Goal: Information Seeking & Learning: Learn about a topic

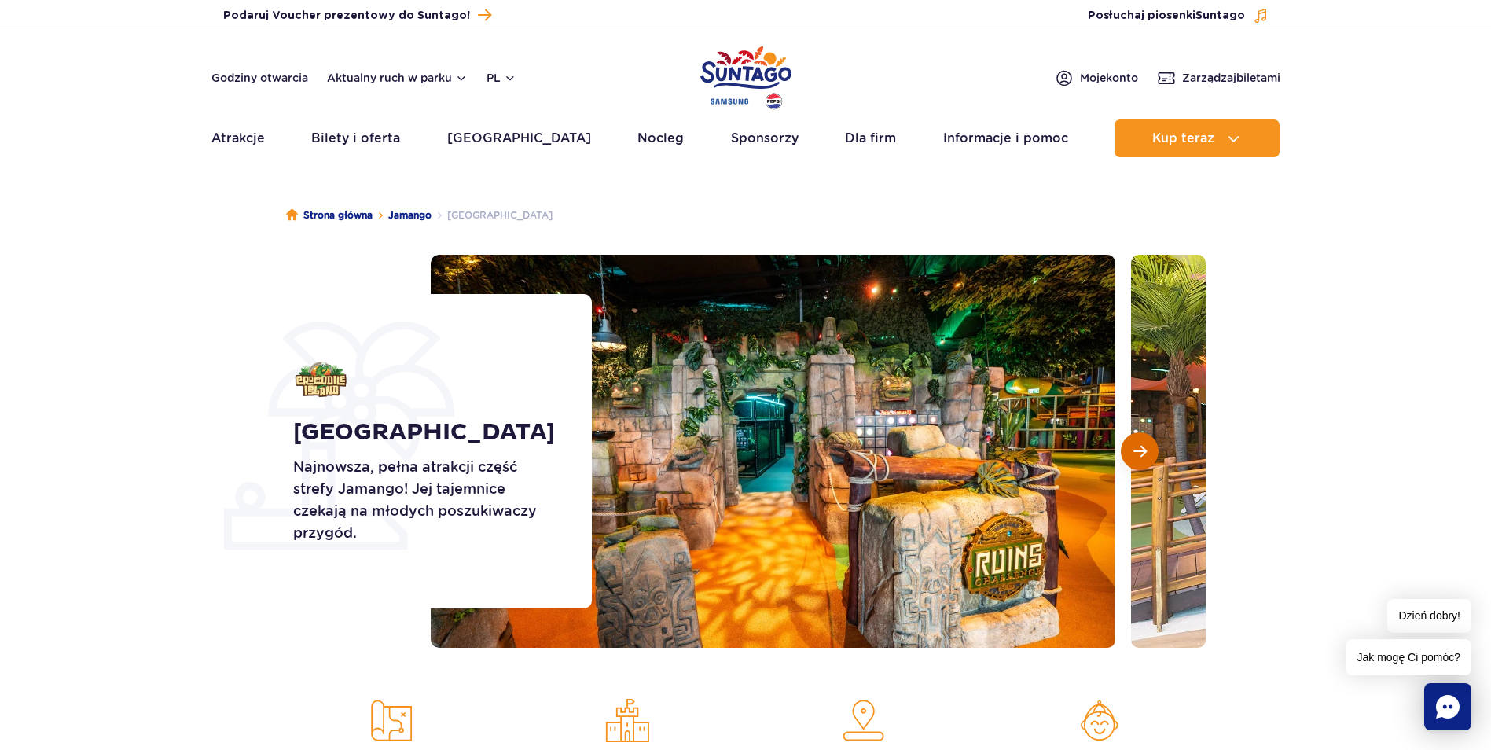
click at [1140, 457] on span "Następny slajd" at bounding box center [1139, 451] width 13 height 14
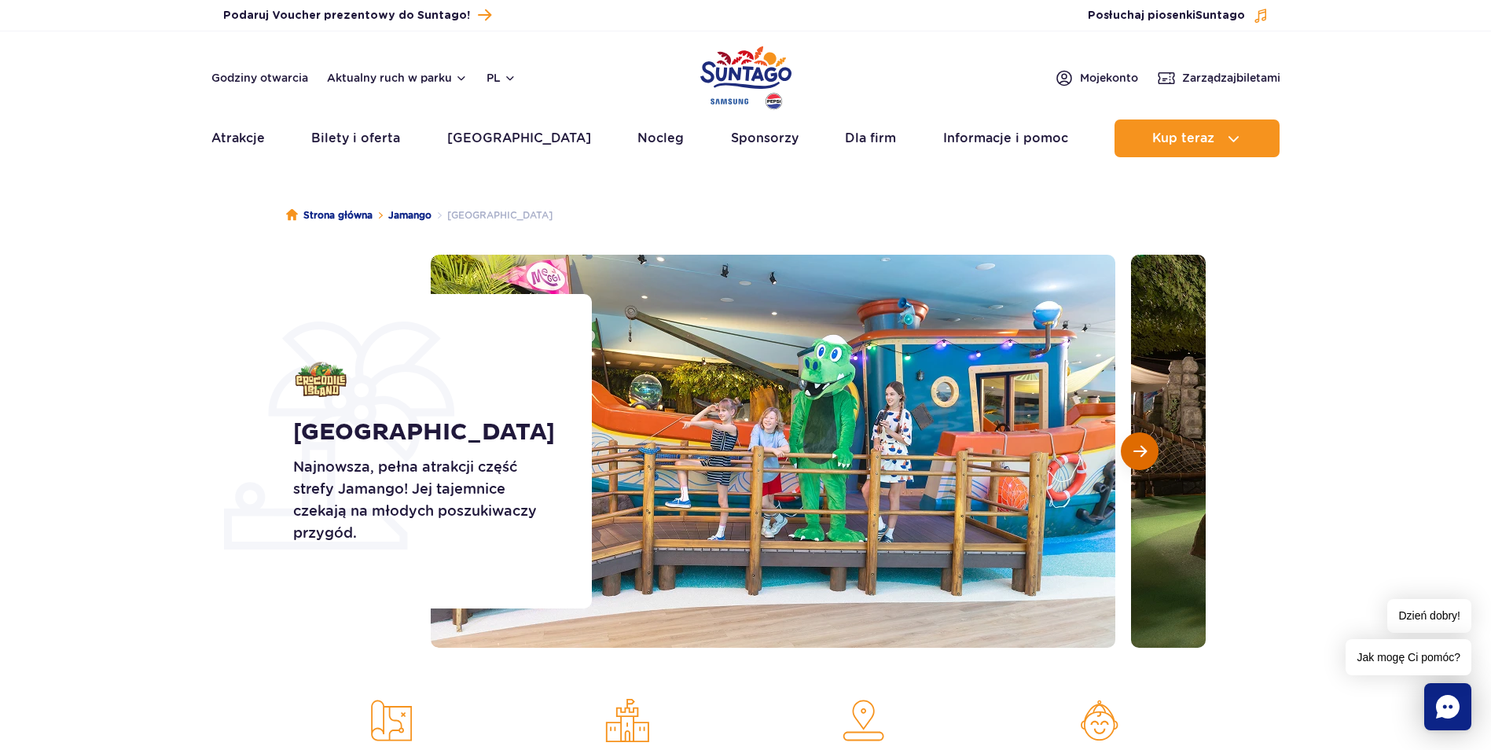
click at [1133, 449] on span "Następny slajd" at bounding box center [1139, 451] width 13 height 14
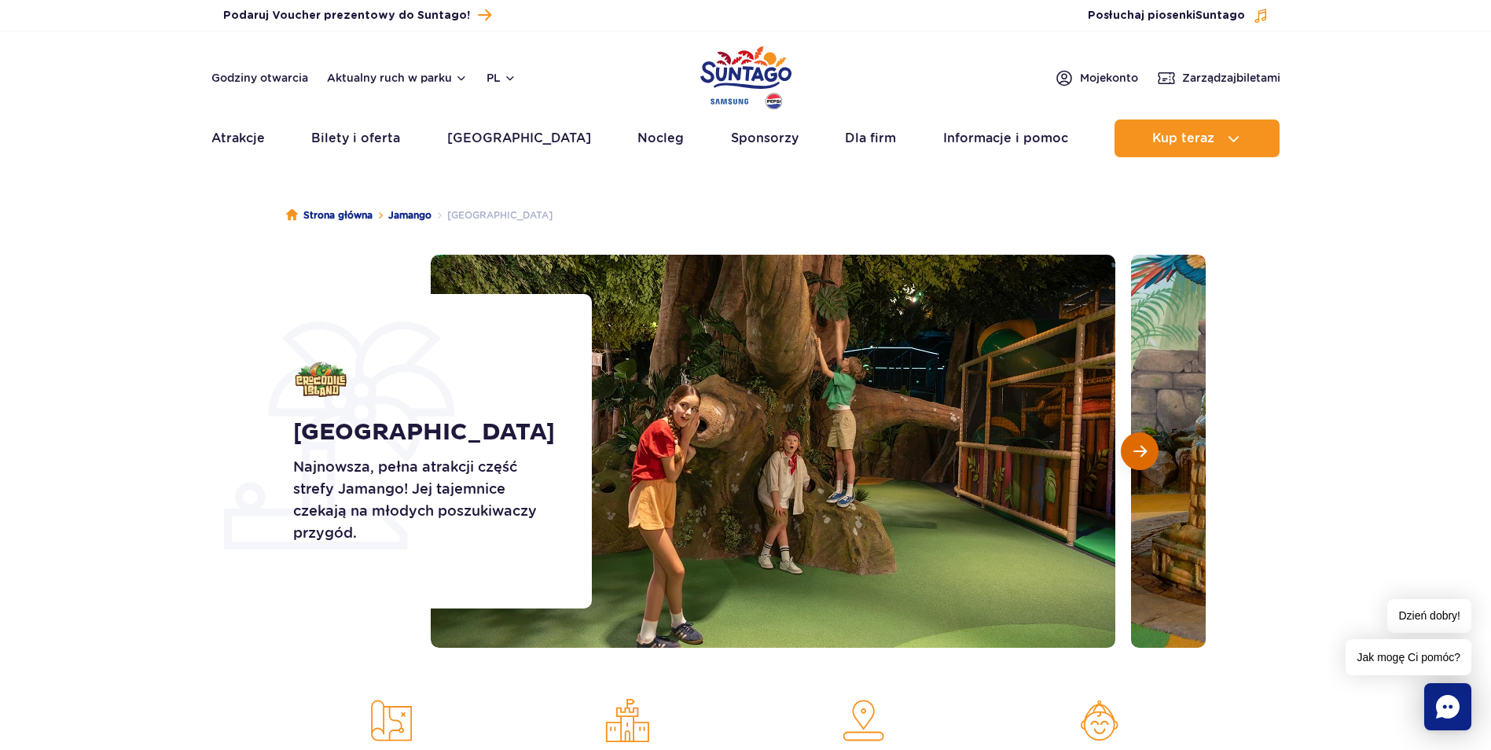
click at [1136, 449] on span "Następny slajd" at bounding box center [1139, 451] width 13 height 14
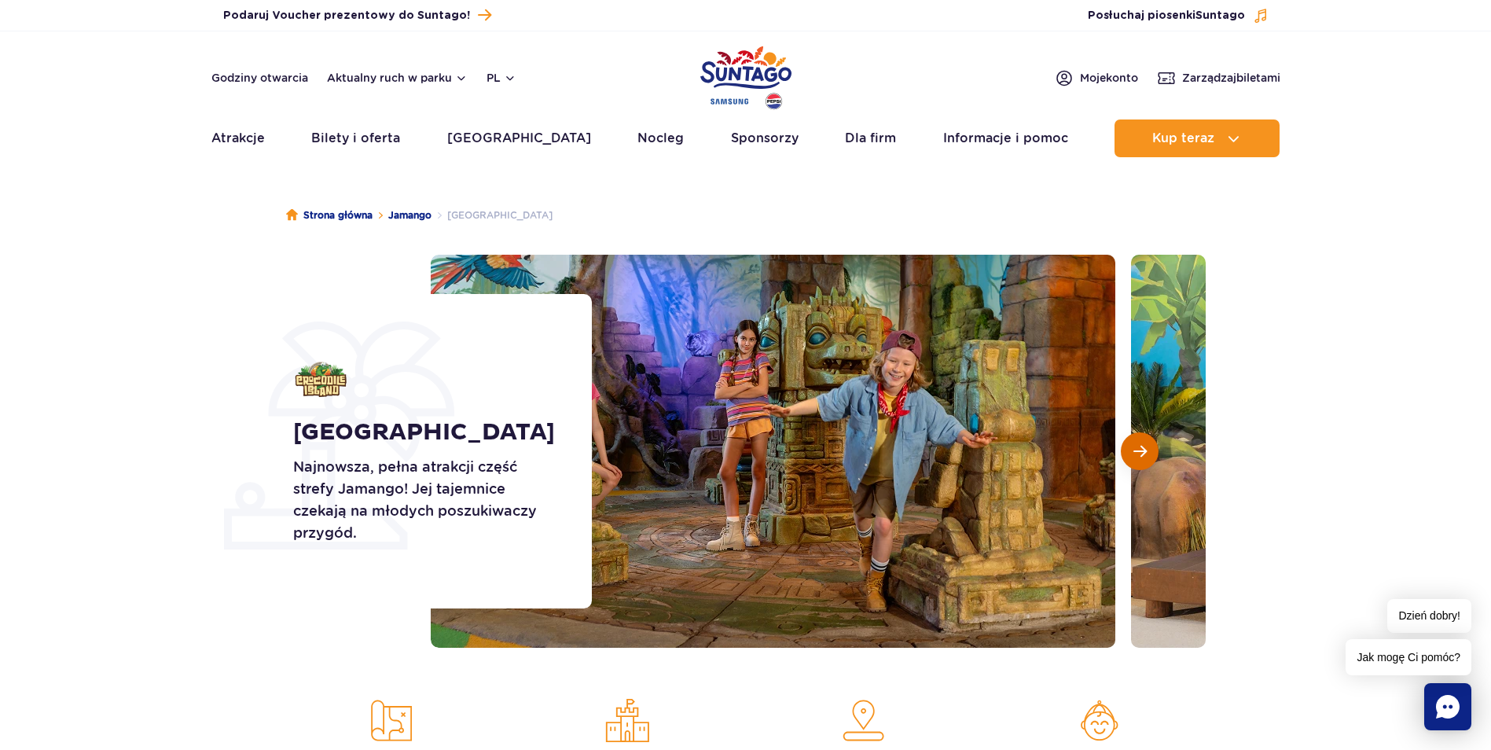
click at [1136, 449] on span "Następny slajd" at bounding box center [1139, 451] width 13 height 14
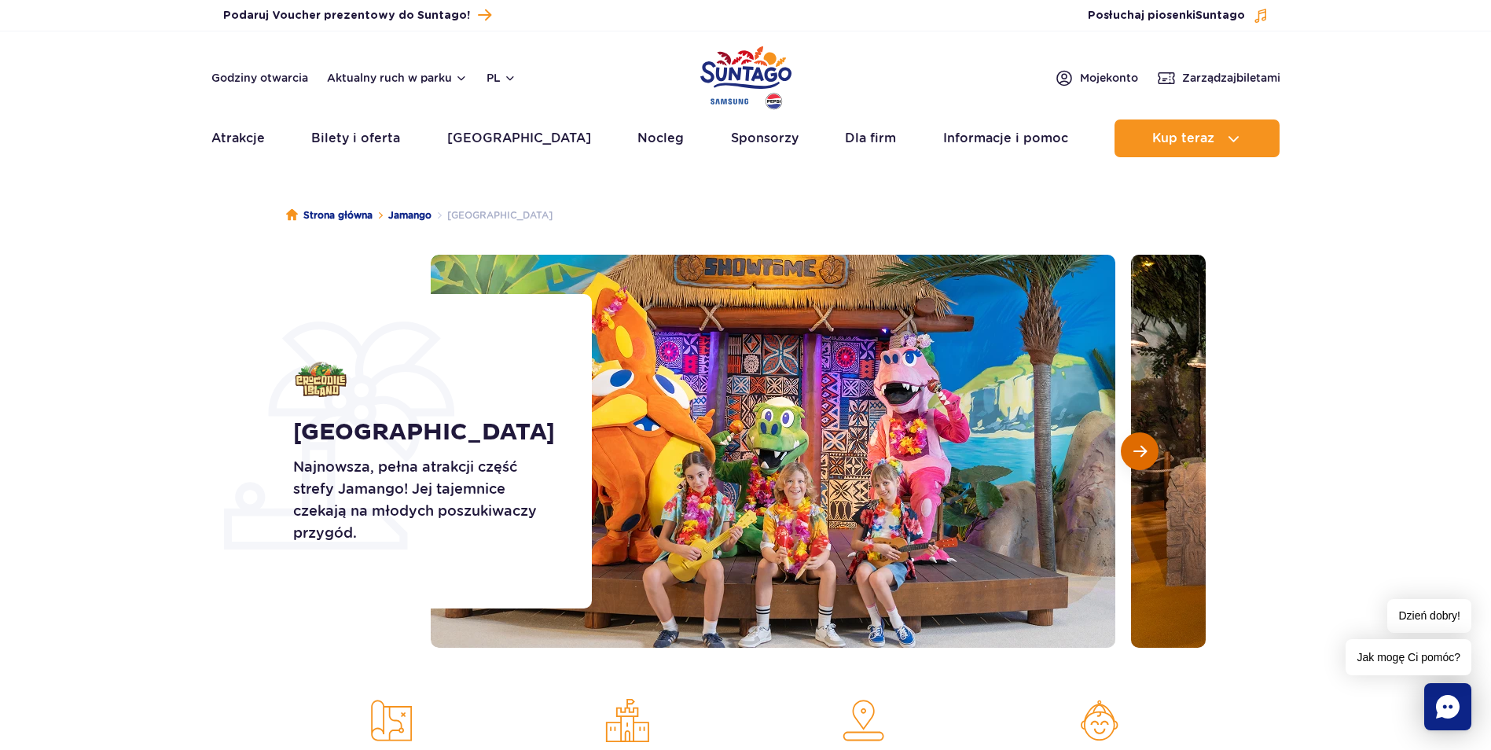
click at [1136, 449] on span "Następny slajd" at bounding box center [1139, 451] width 13 height 14
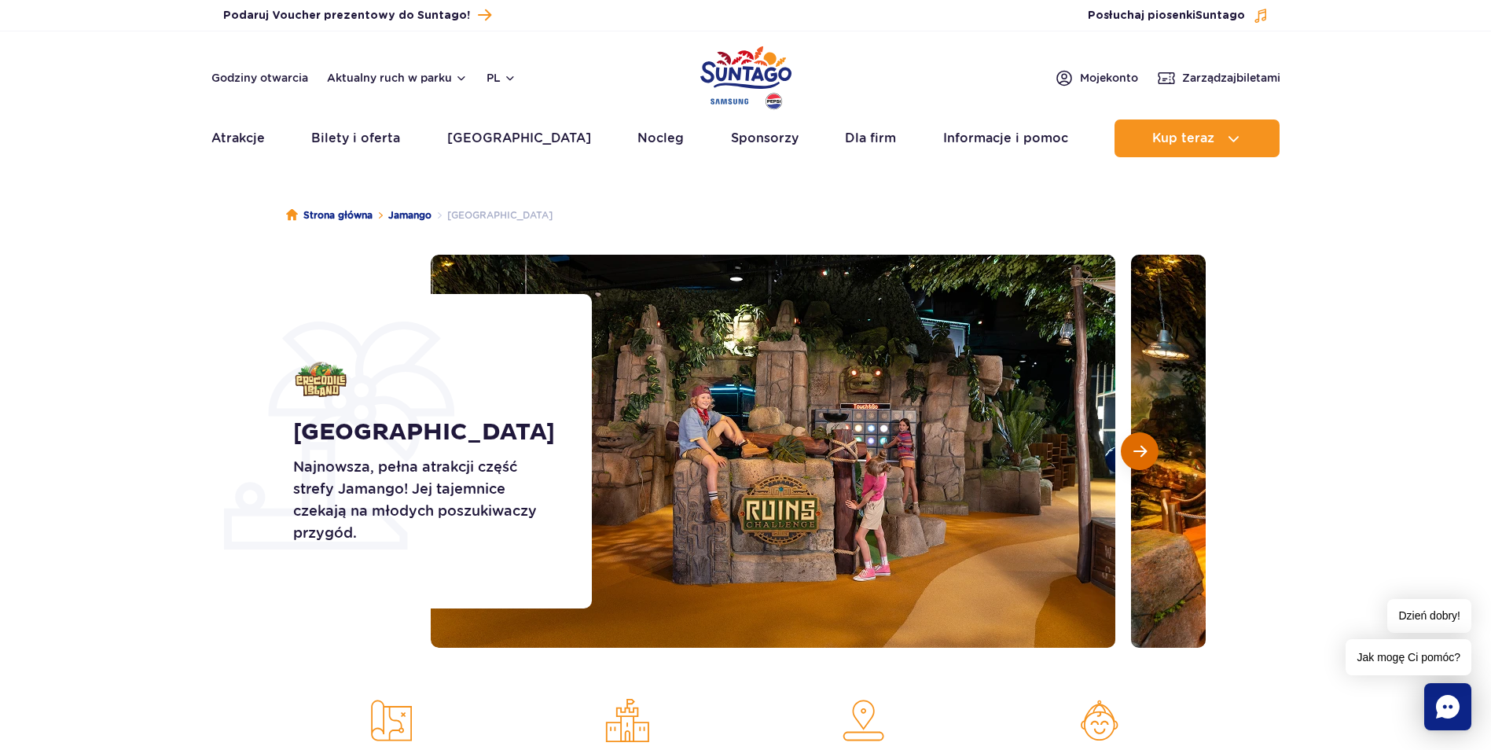
click at [1136, 449] on span "Następny slajd" at bounding box center [1139, 451] width 13 height 14
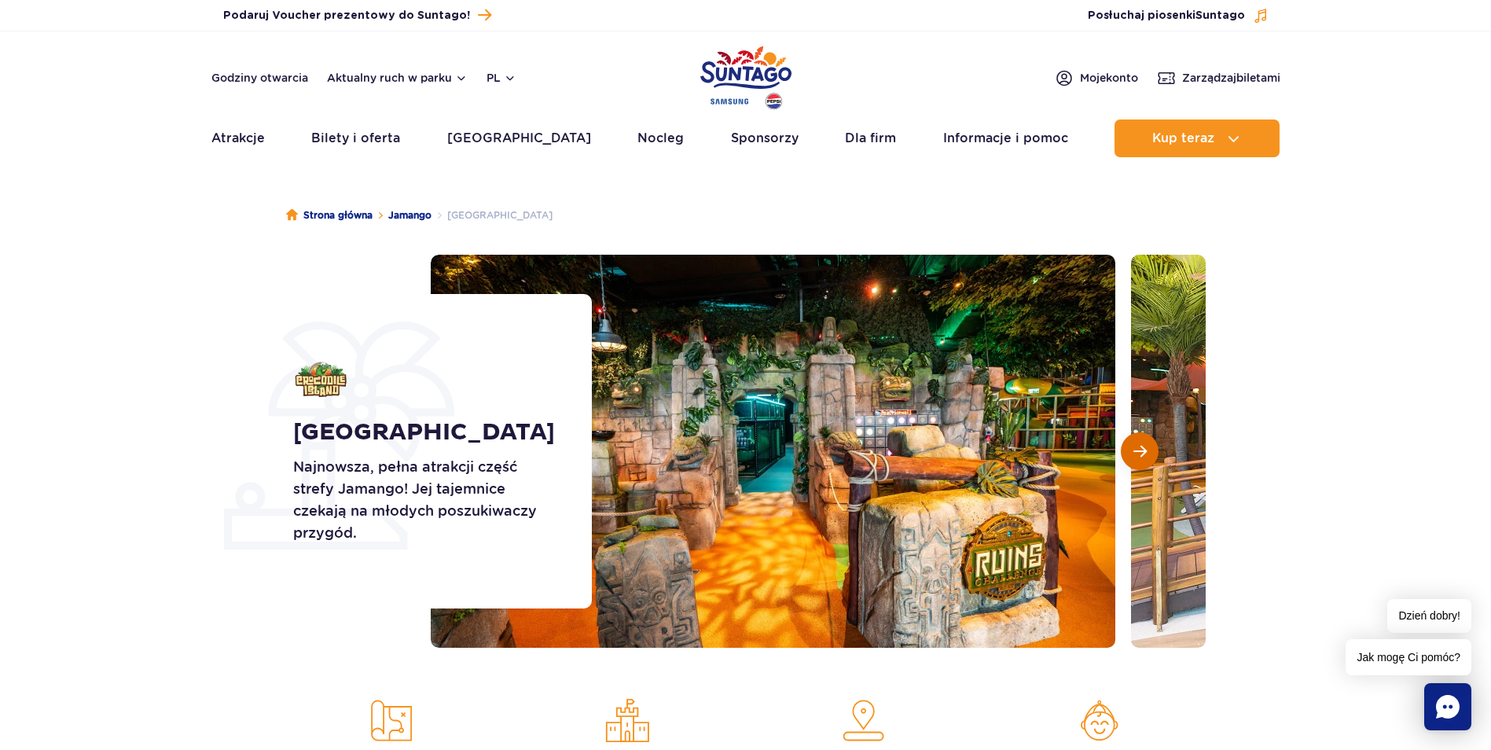
click at [1136, 449] on span "Następny slajd" at bounding box center [1139, 451] width 13 height 14
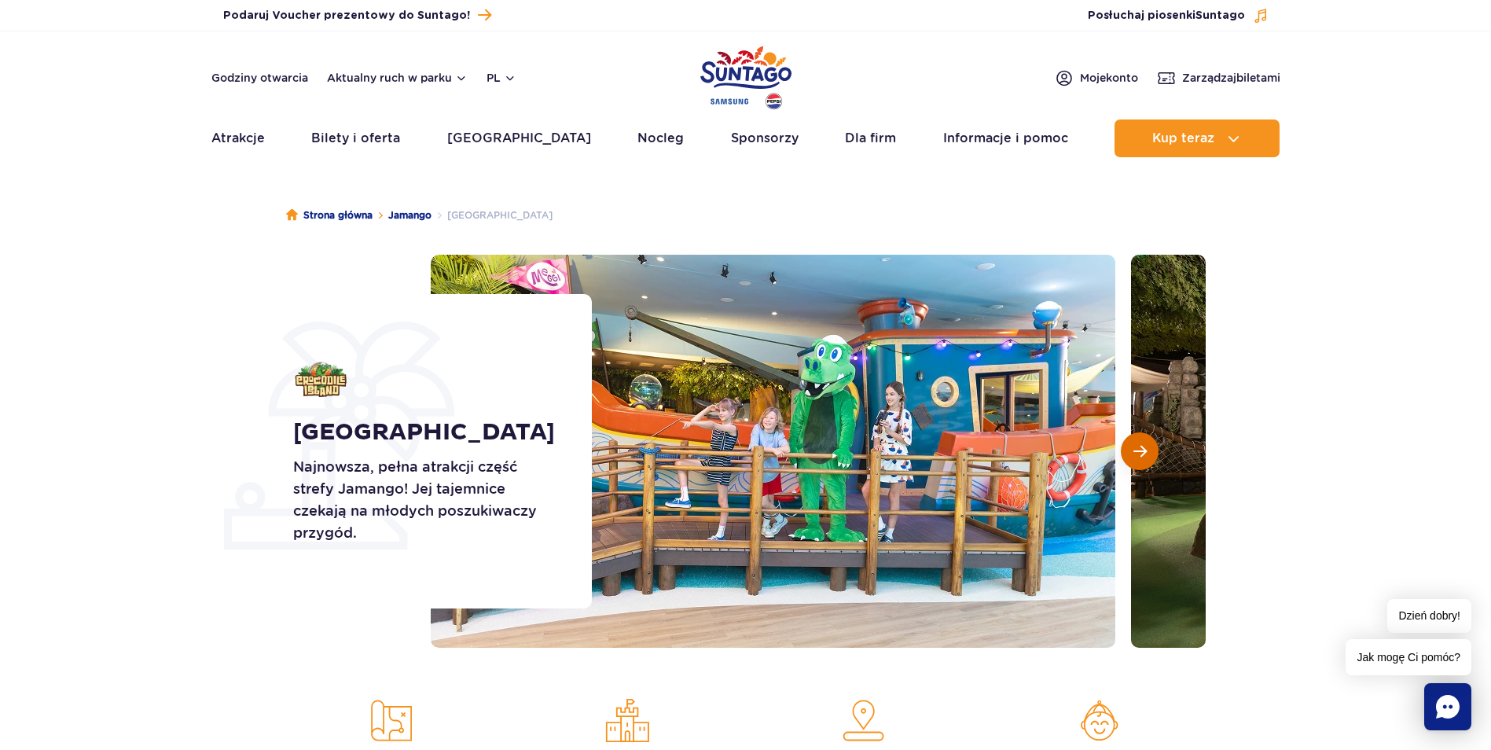
click at [1136, 449] on span "Następny slajd" at bounding box center [1139, 451] width 13 height 14
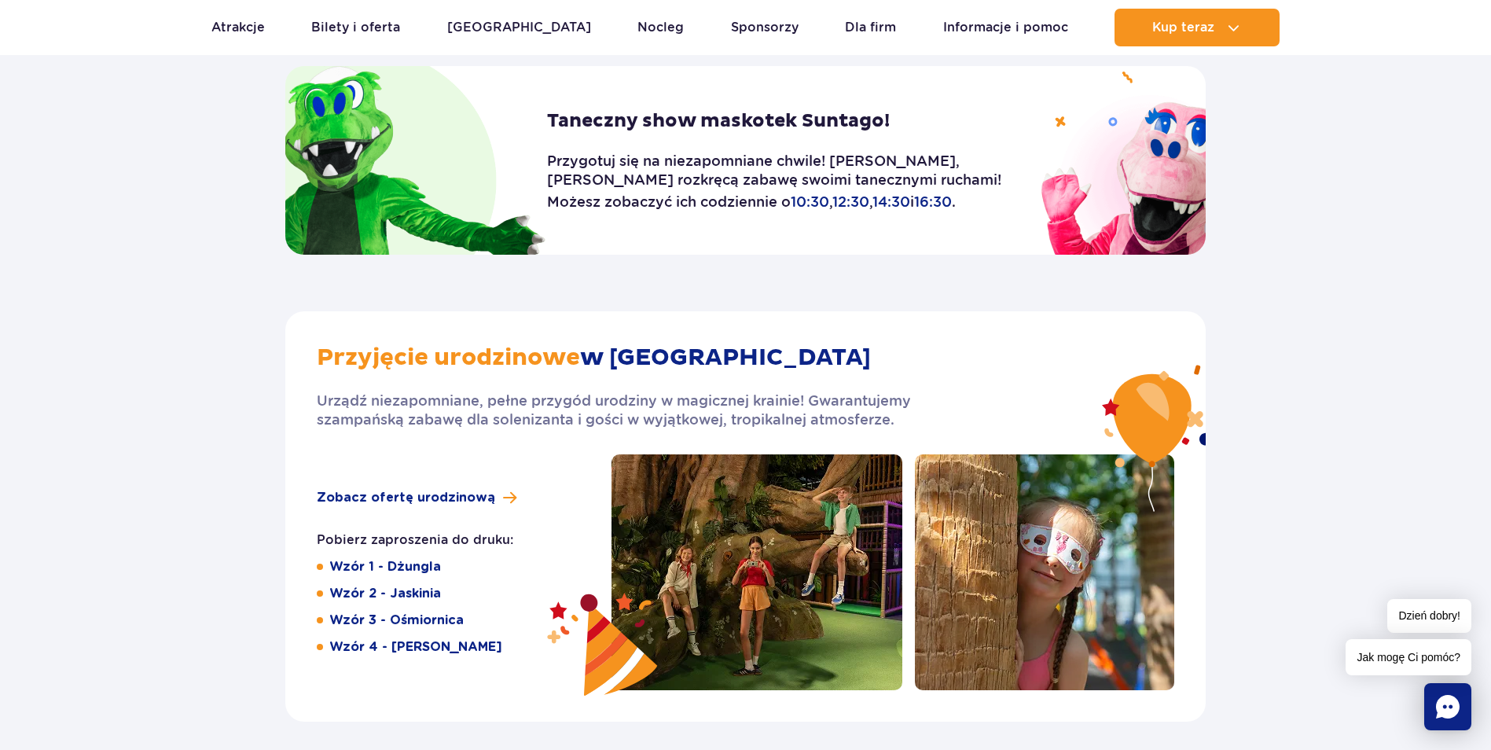
scroll to position [2280, 0]
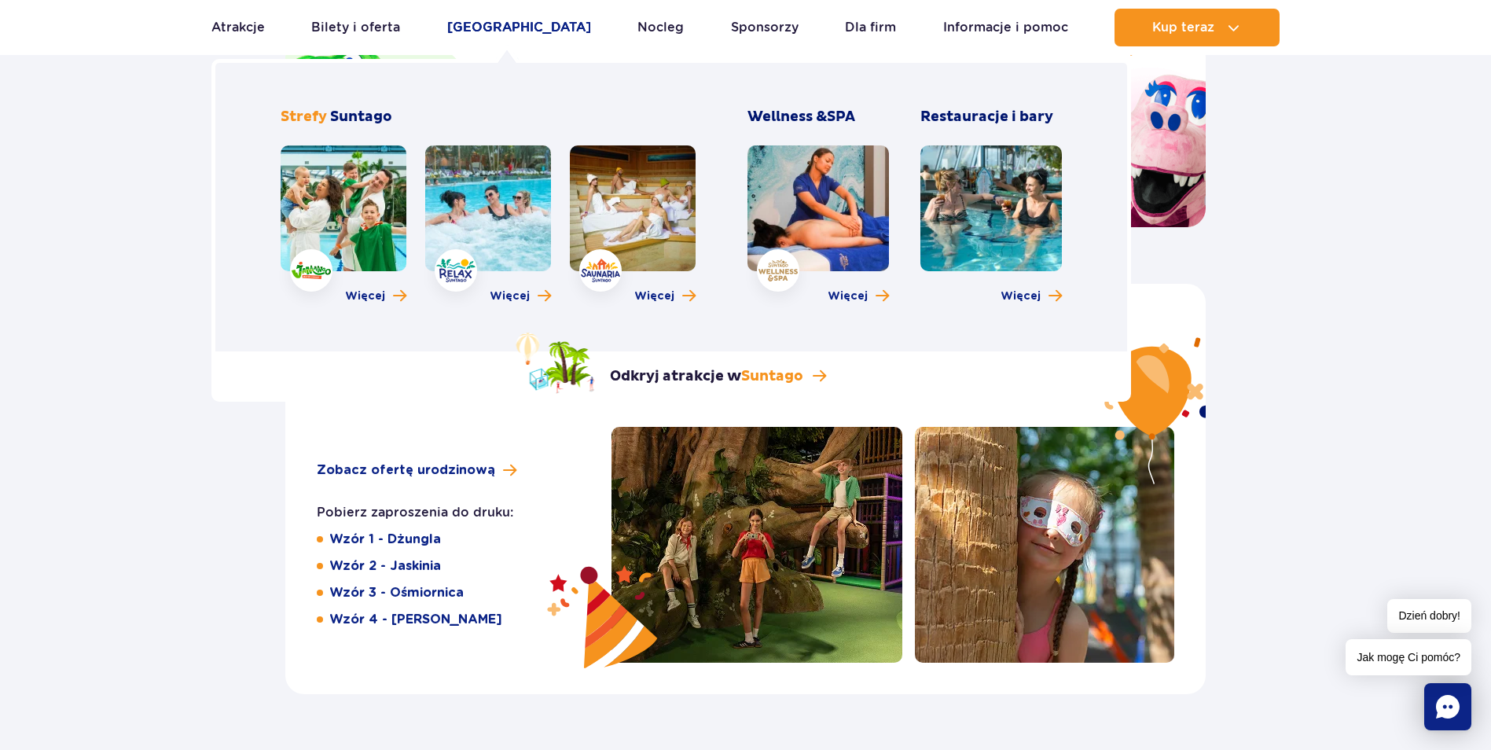
click at [520, 24] on link "[GEOGRAPHIC_DATA]" at bounding box center [519, 28] width 144 height 38
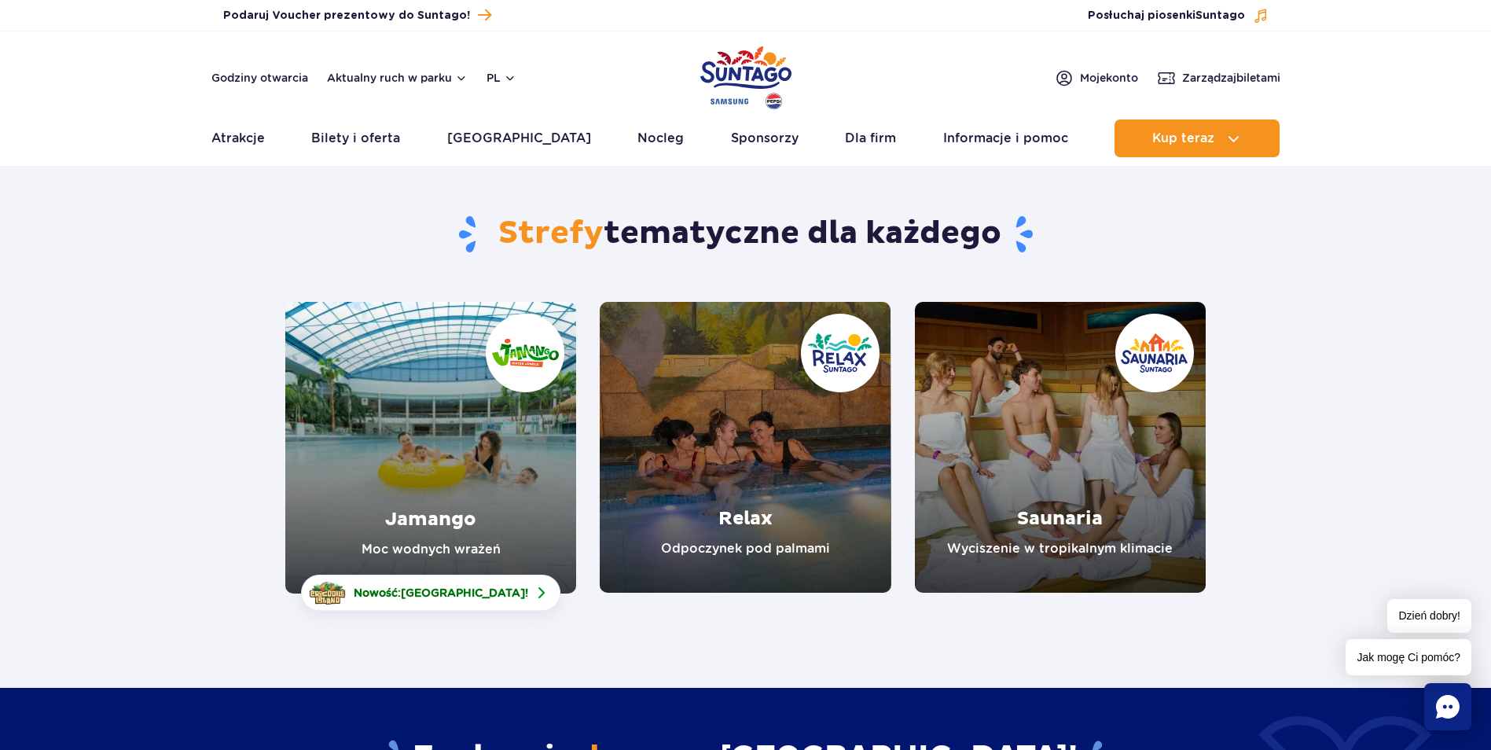
click at [441, 462] on link "Jamango" at bounding box center [430, 448] width 291 height 292
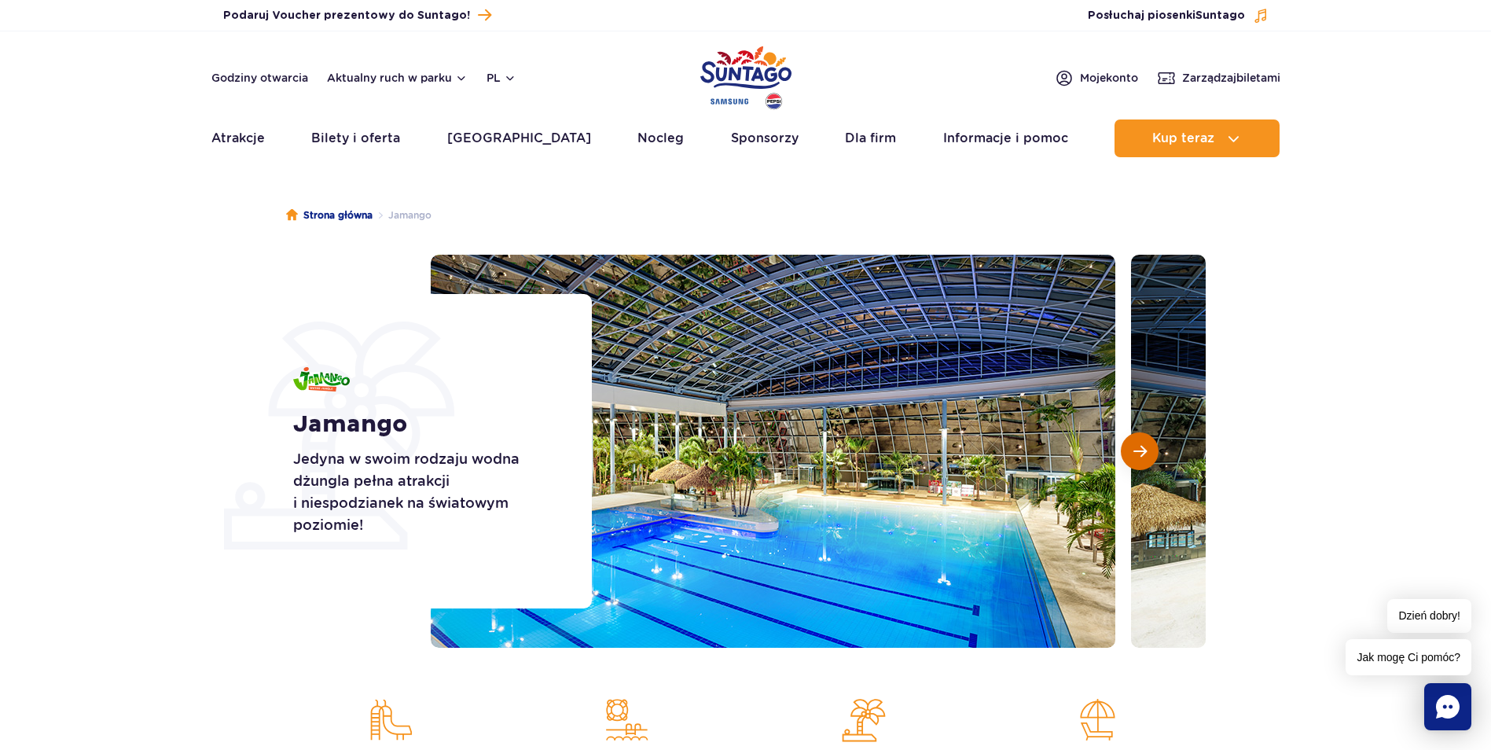
click at [1143, 457] on span "Następny slajd" at bounding box center [1139, 451] width 13 height 14
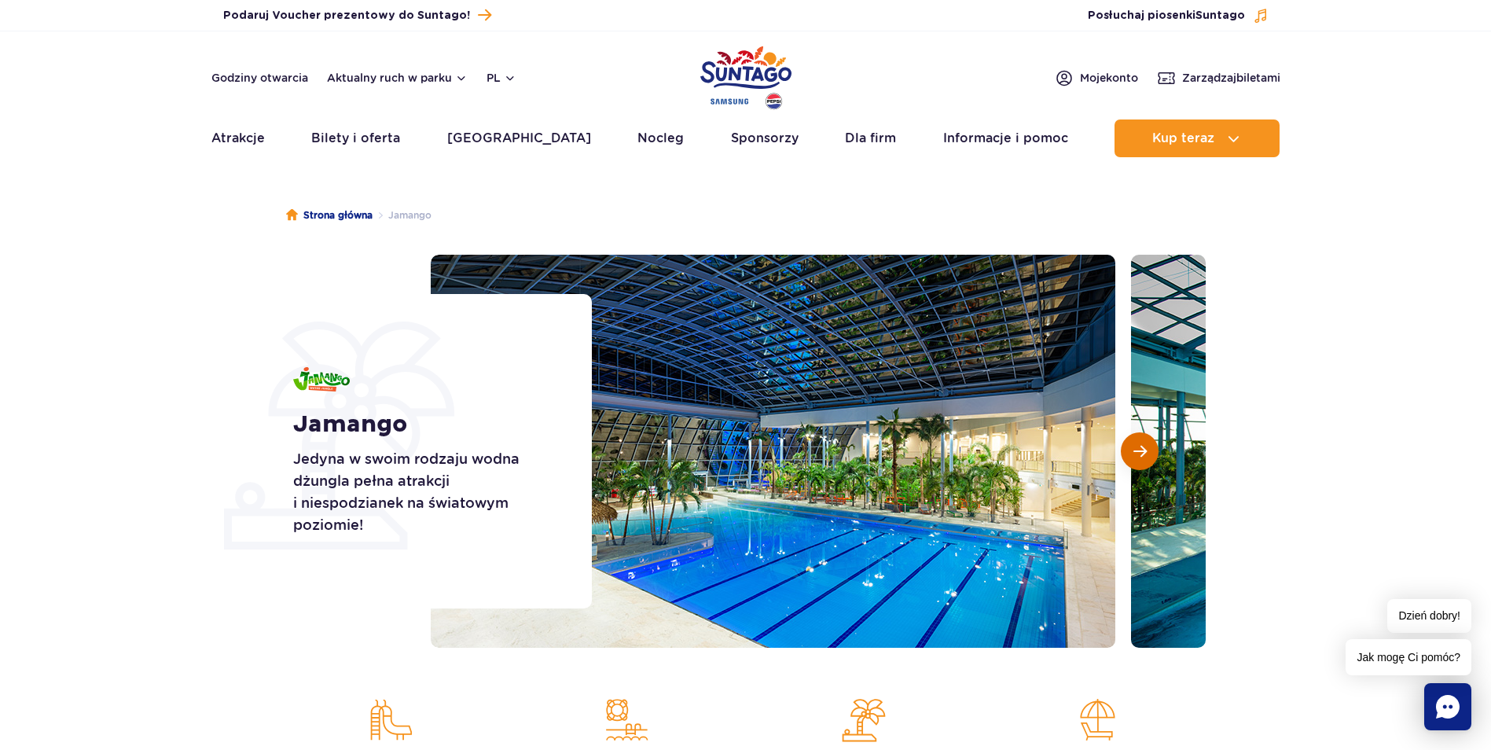
click at [1143, 457] on span "Następny slajd" at bounding box center [1139, 451] width 13 height 14
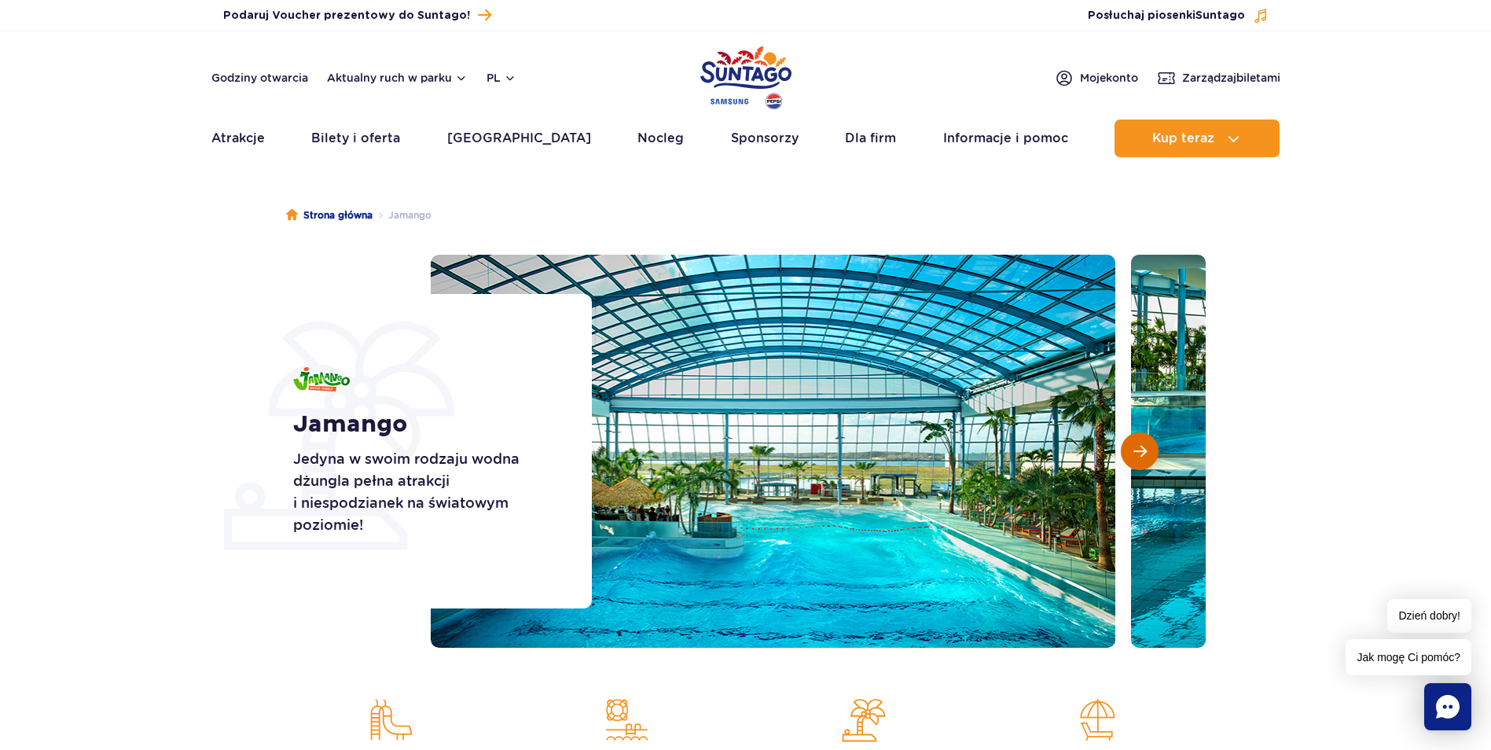
click at [1143, 457] on span "Następny slajd" at bounding box center [1139, 451] width 13 height 14
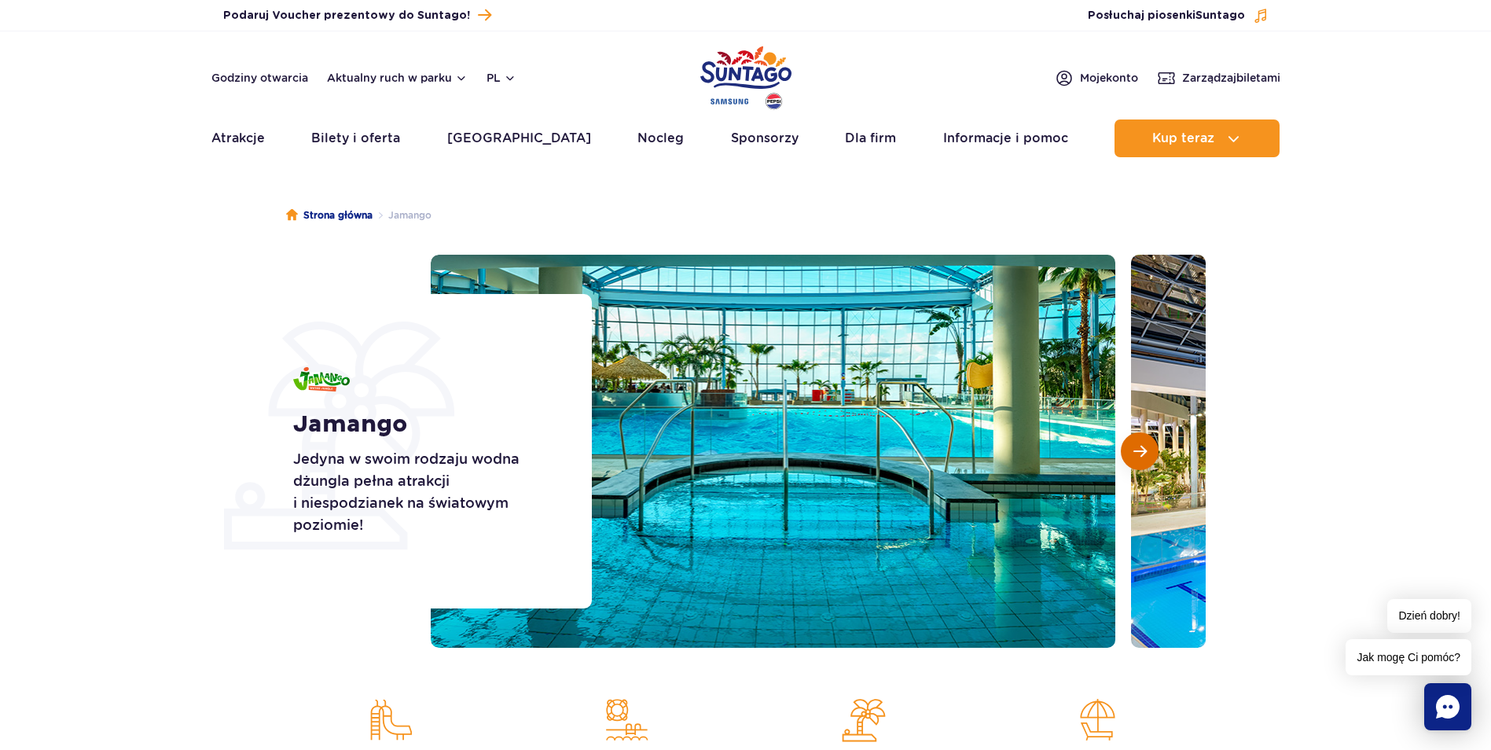
click at [1143, 457] on span "Następny slajd" at bounding box center [1139, 451] width 13 height 14
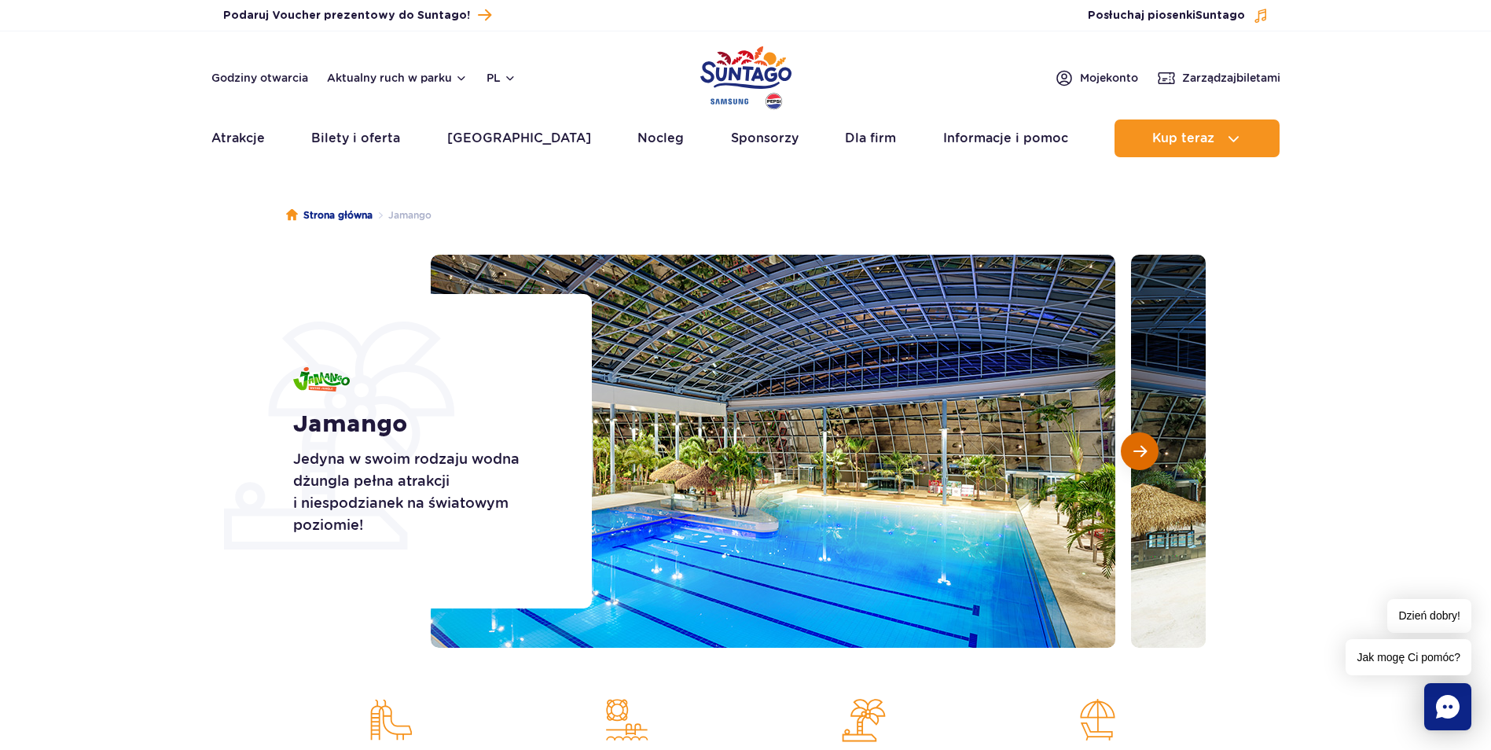
click at [1143, 457] on span "Następny slajd" at bounding box center [1139, 451] width 13 height 14
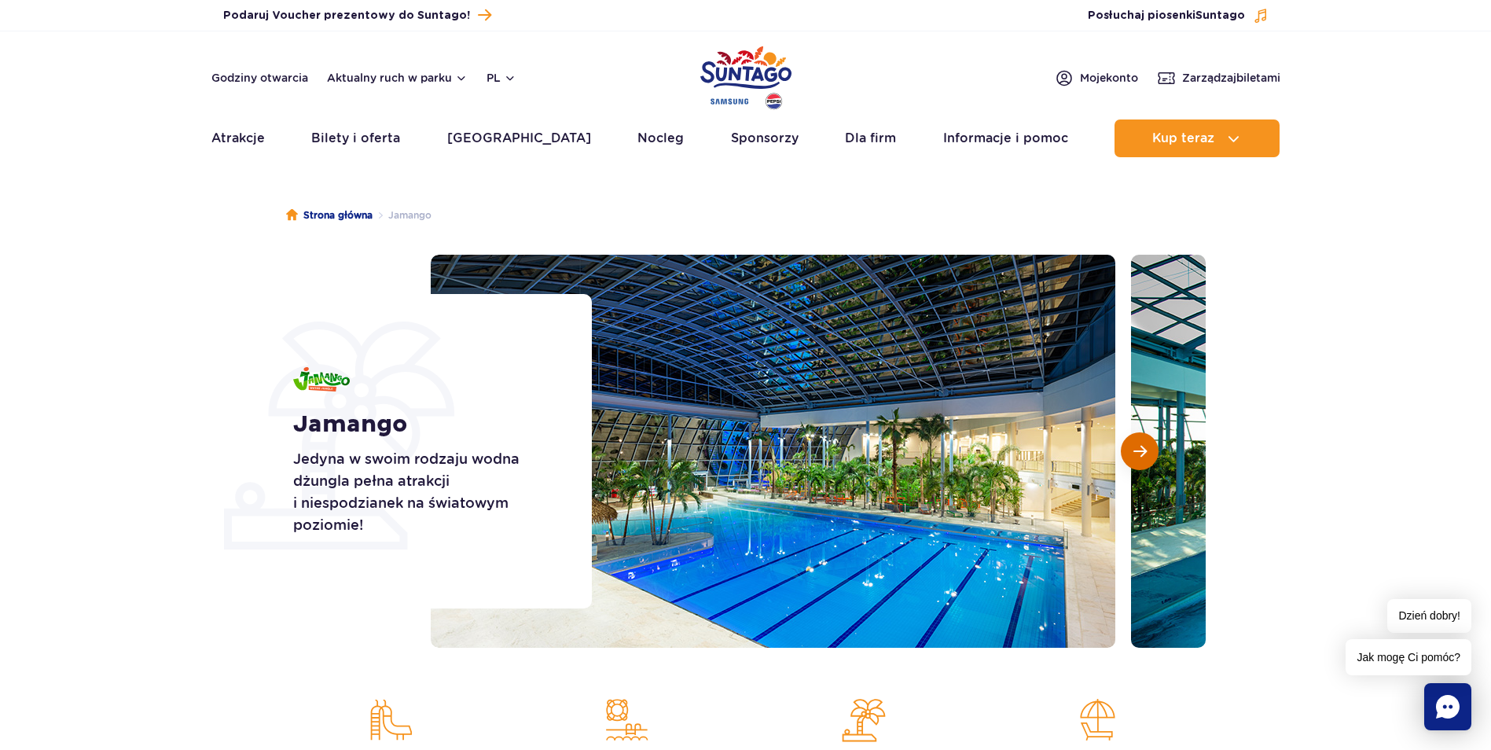
click at [1143, 457] on span "Następny slajd" at bounding box center [1139, 451] width 13 height 14
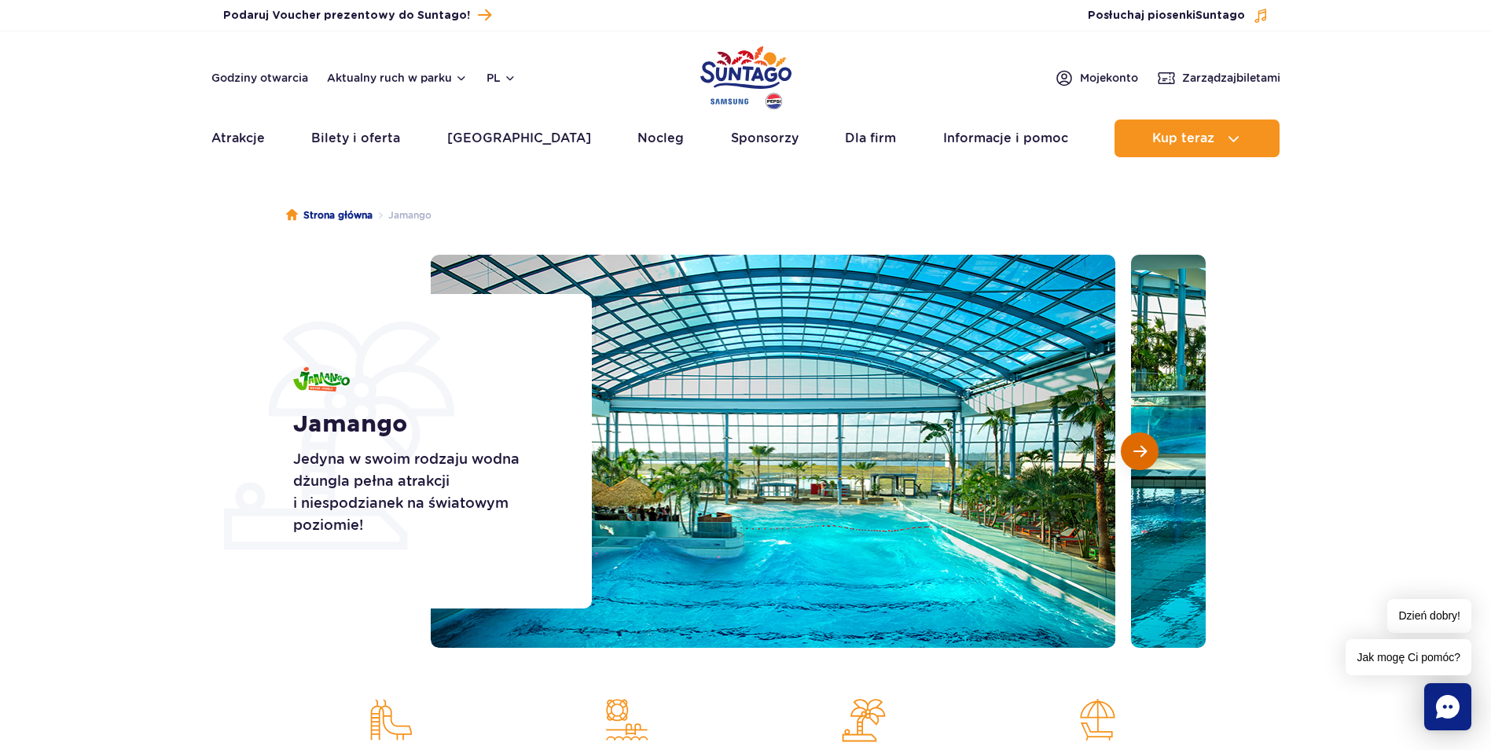
click at [1143, 457] on span "Następny slajd" at bounding box center [1139, 451] width 13 height 14
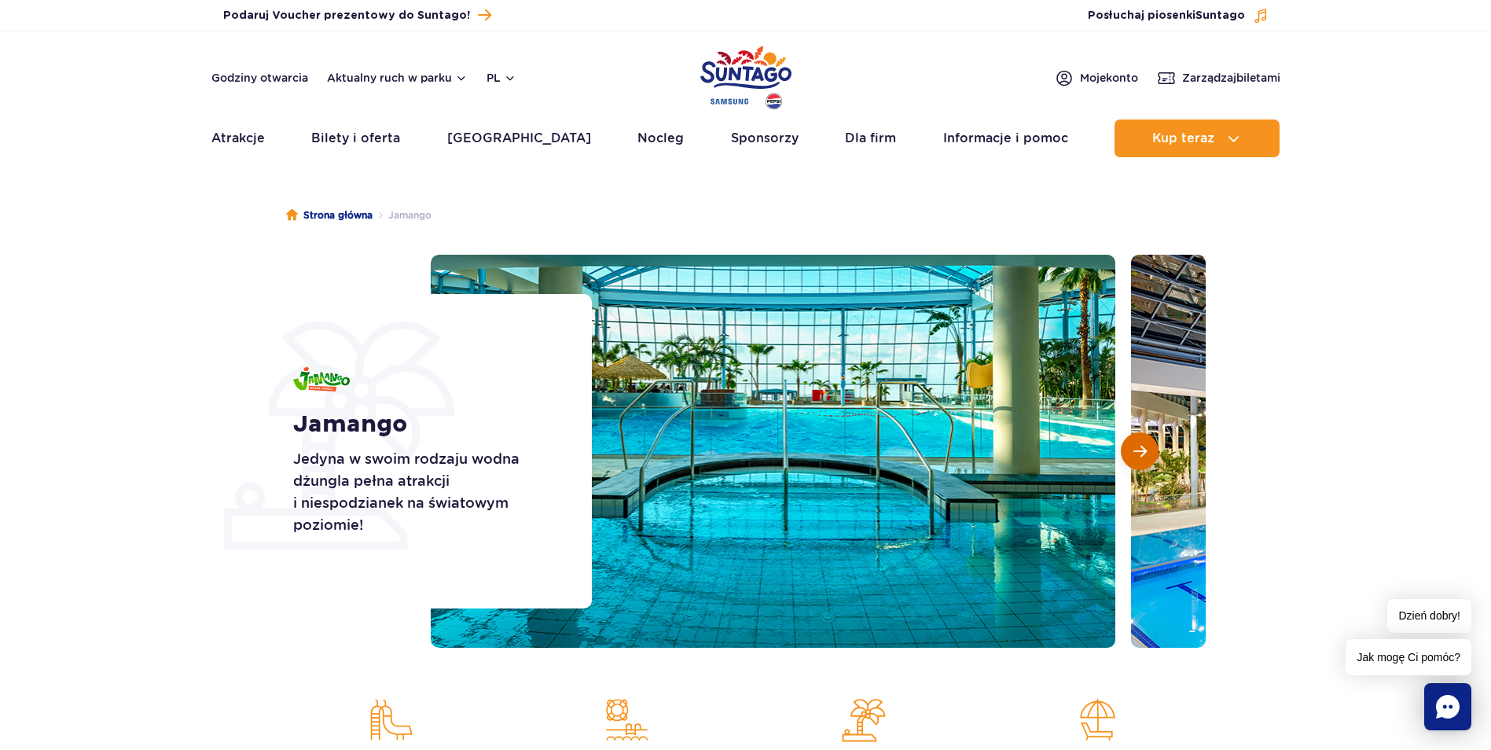
click at [1143, 457] on span "Następny slajd" at bounding box center [1139, 451] width 13 height 14
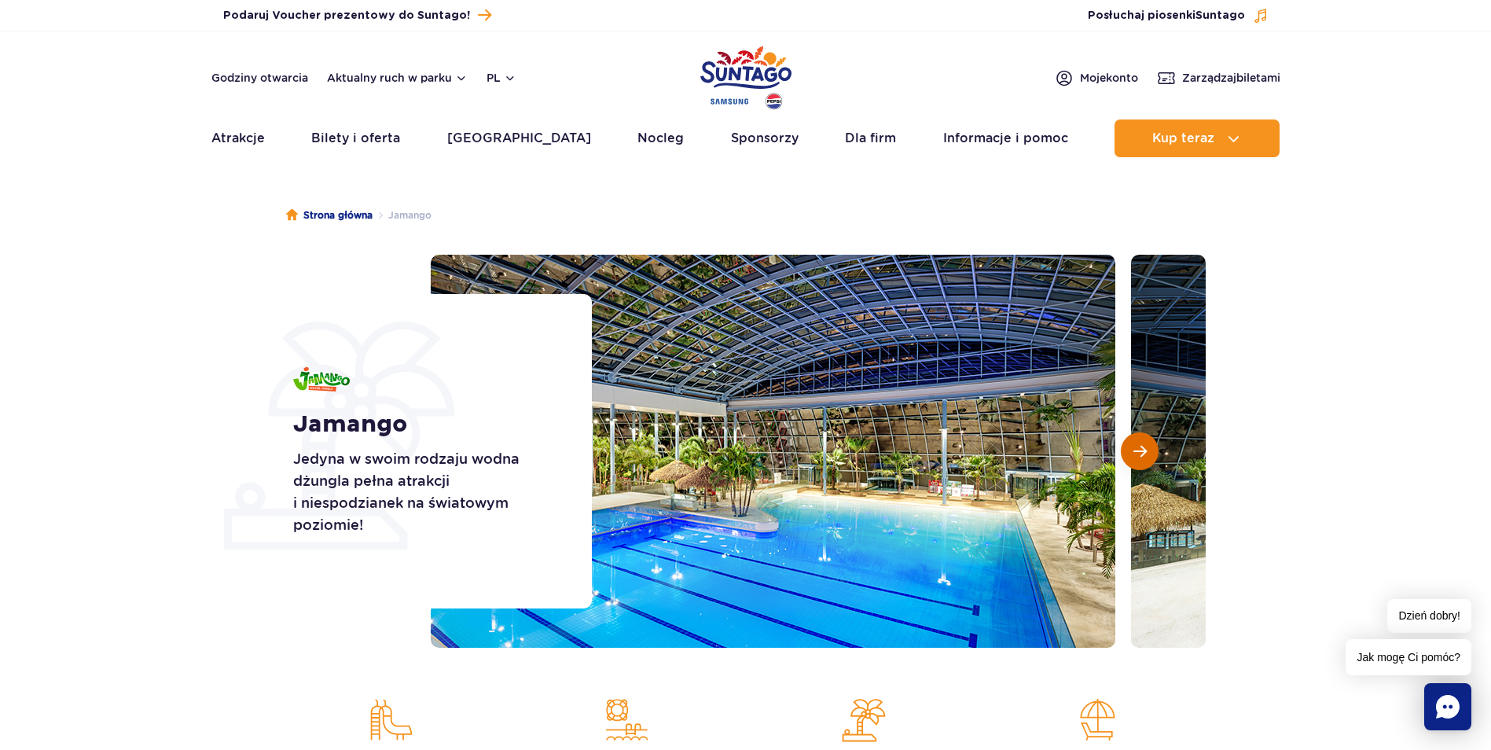
click at [1143, 457] on span "Następny slajd" at bounding box center [1139, 451] width 13 height 14
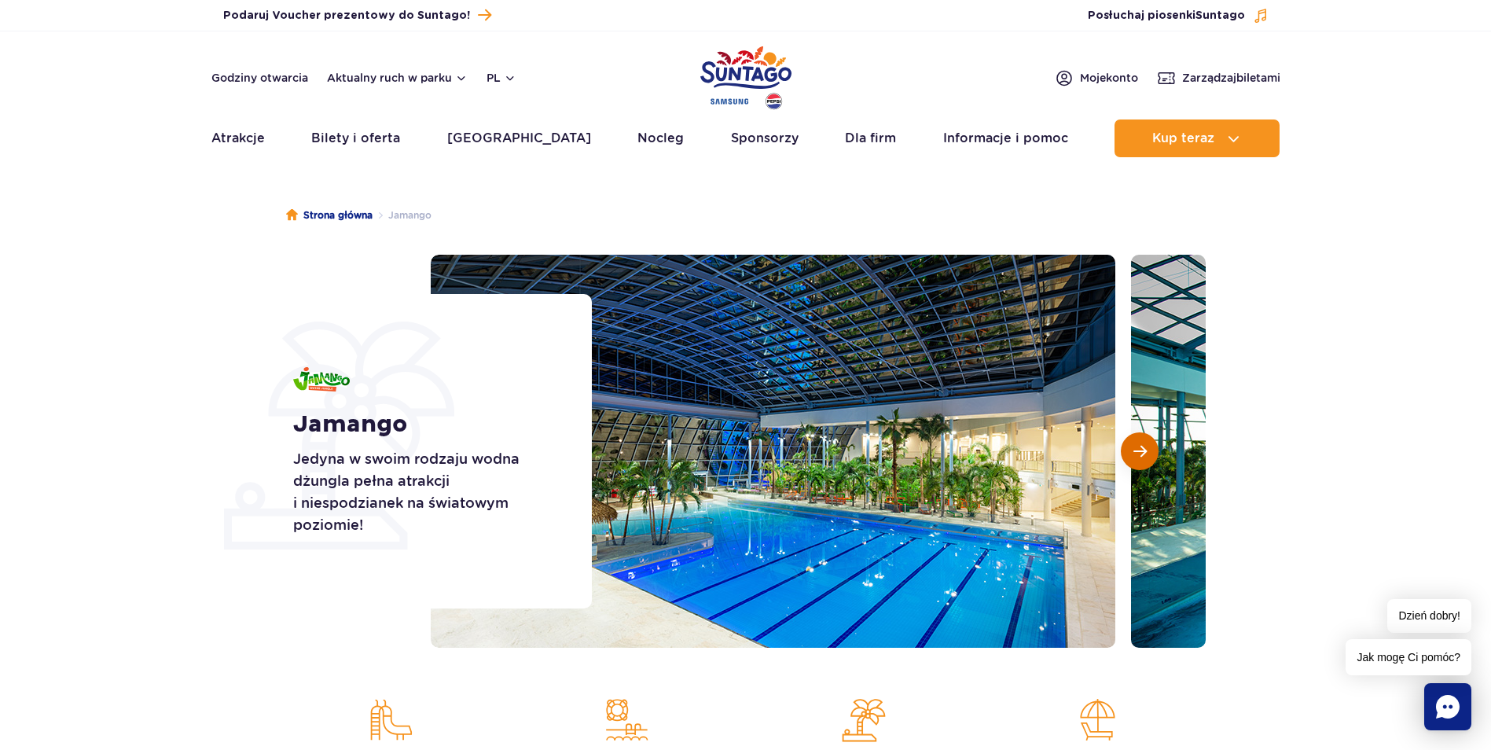
click at [1143, 457] on span "Następny slajd" at bounding box center [1139, 451] width 13 height 14
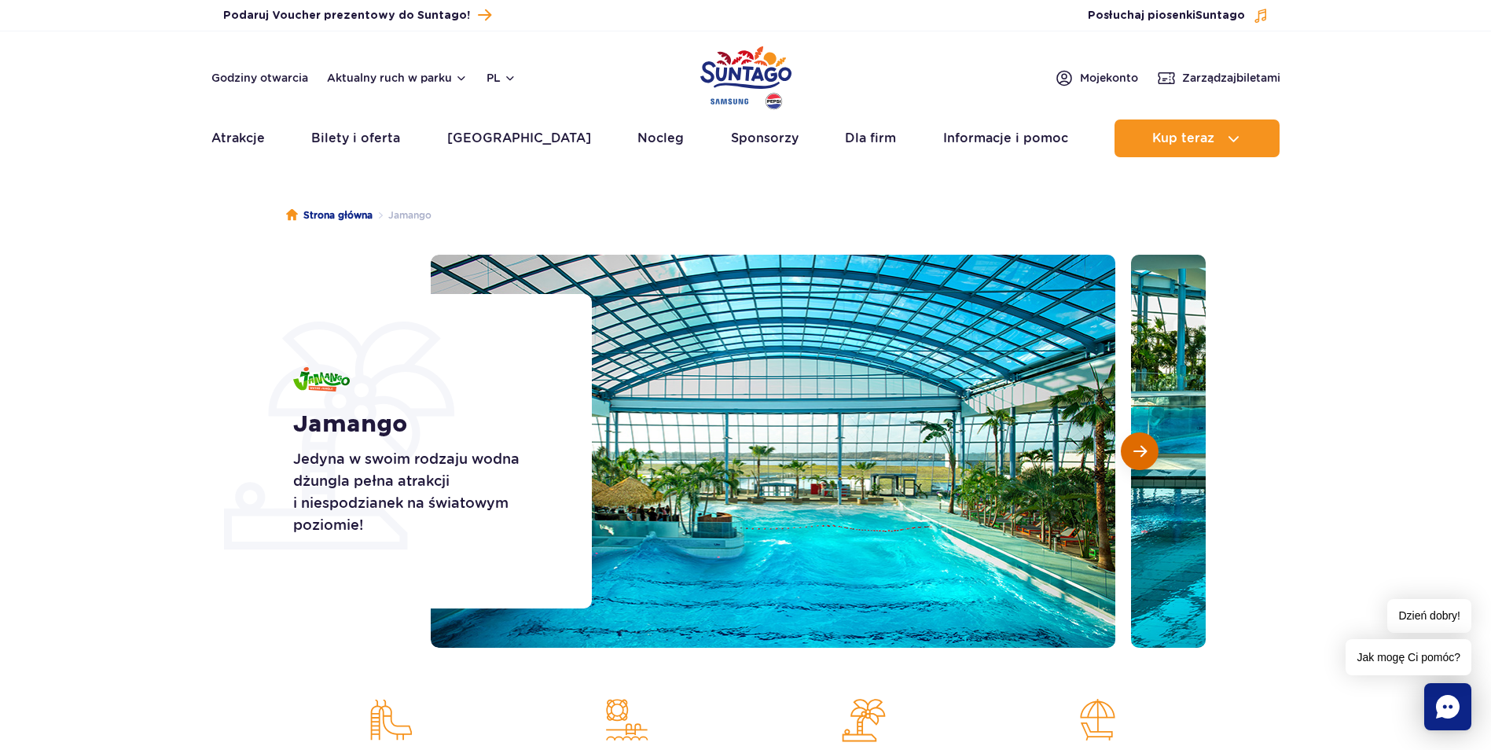
click at [1143, 457] on span "Następny slajd" at bounding box center [1139, 451] width 13 height 14
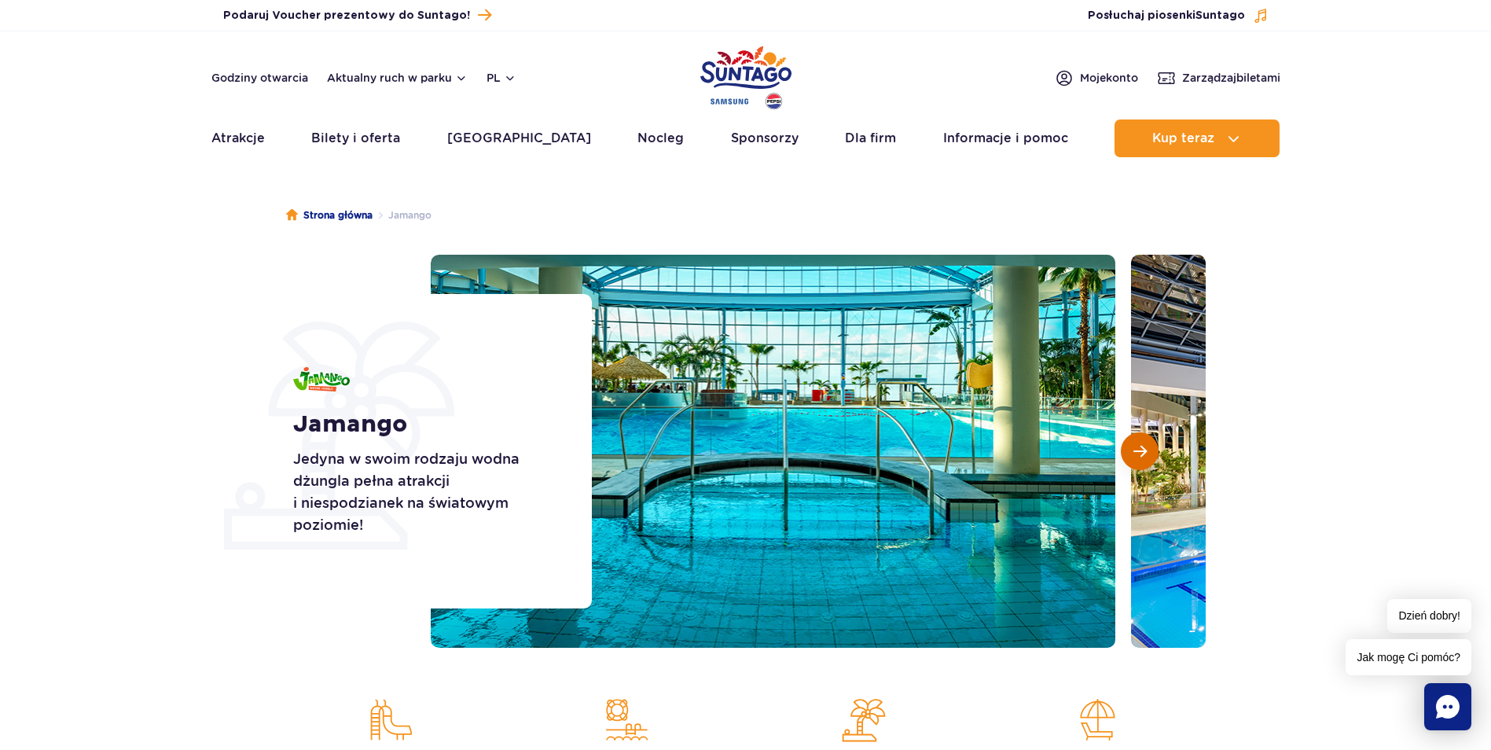
click at [1143, 457] on span "Następny slajd" at bounding box center [1139, 451] width 13 height 14
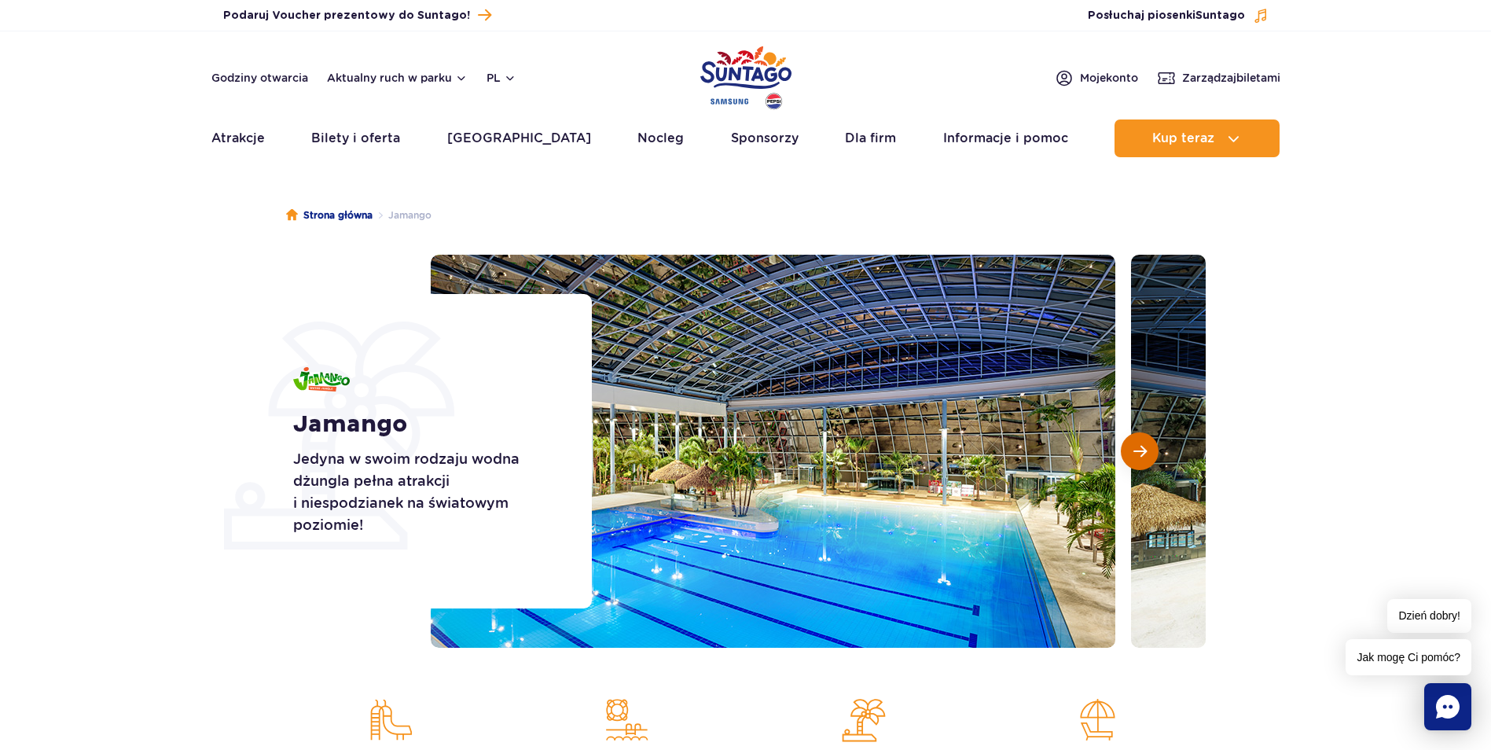
click at [1143, 457] on span "Następny slajd" at bounding box center [1139, 451] width 13 height 14
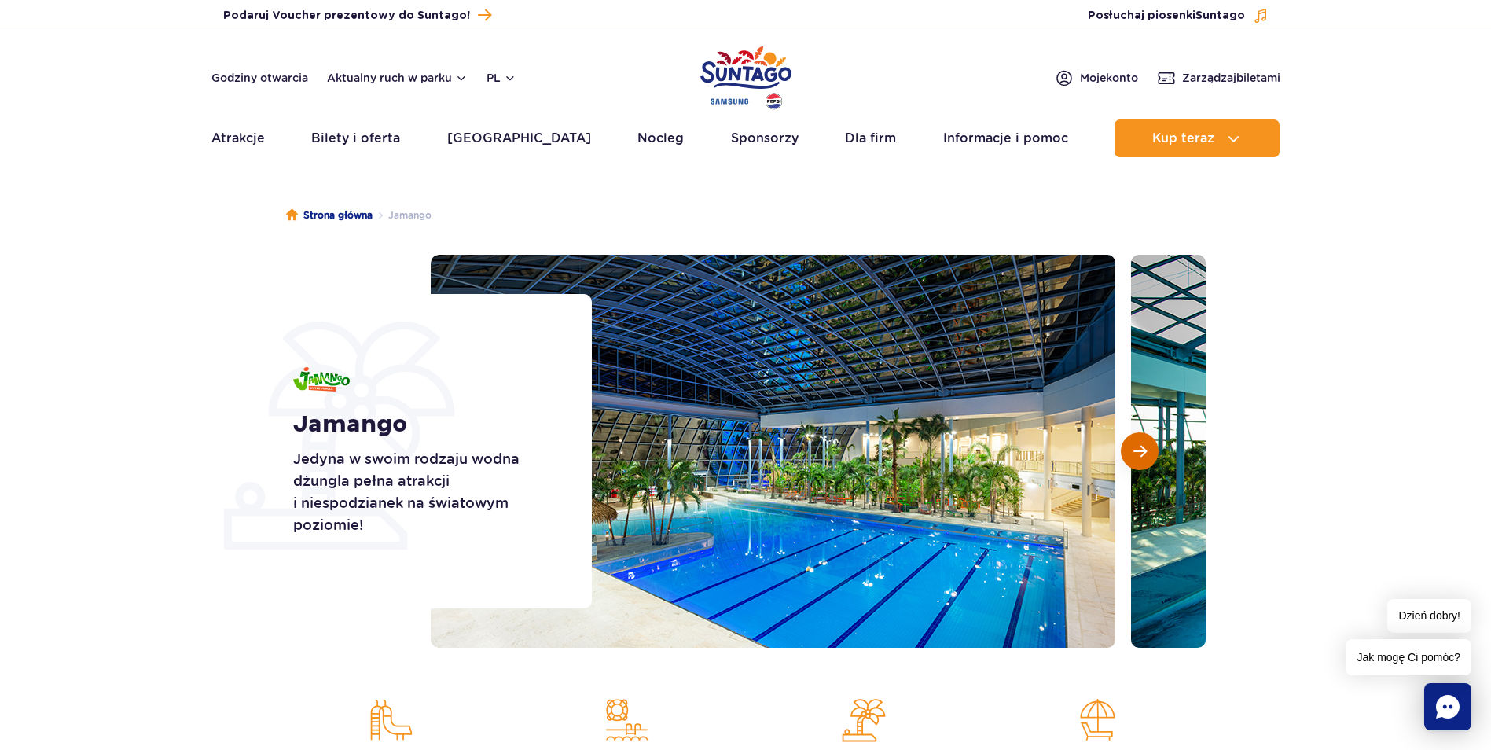
click at [1143, 457] on span "Następny slajd" at bounding box center [1139, 451] width 13 height 14
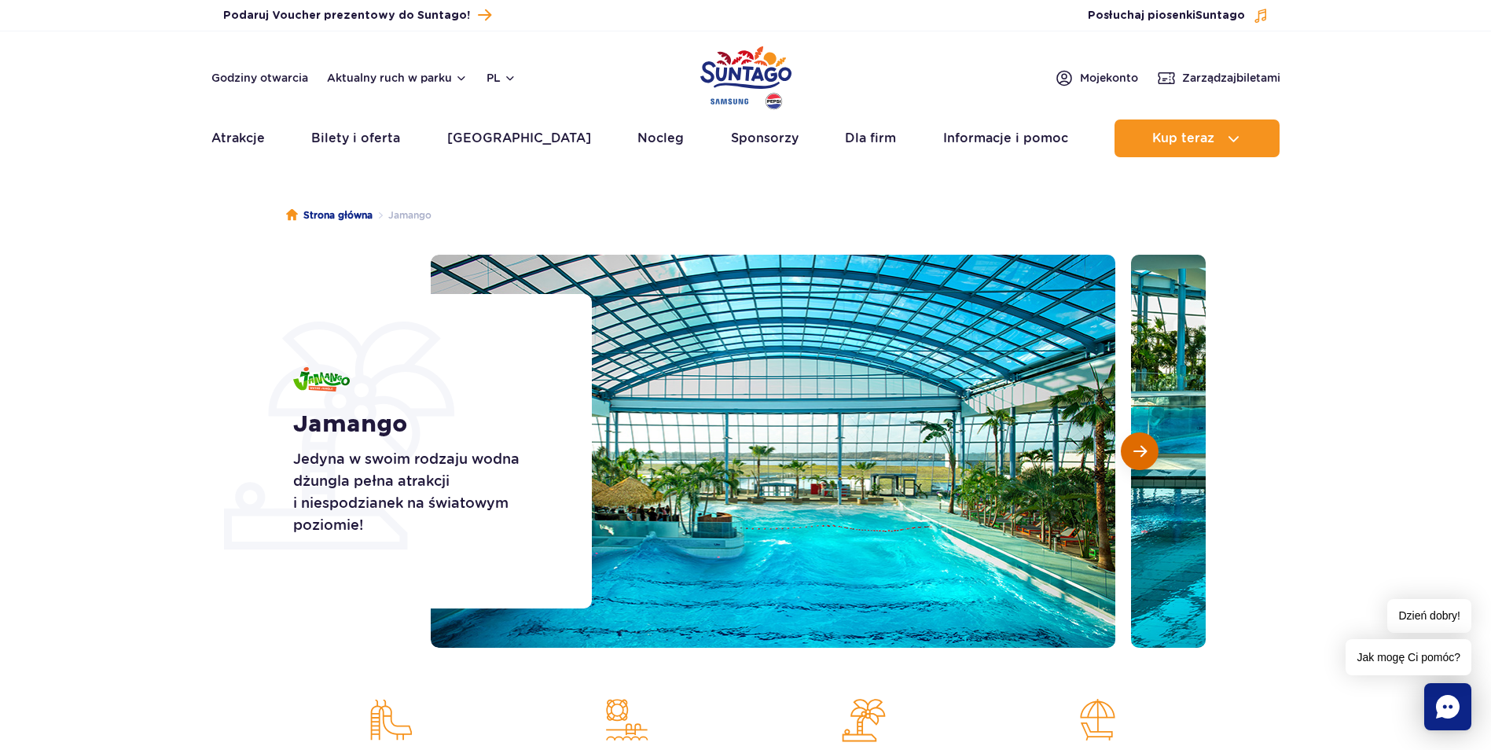
click at [1143, 457] on span "Następny slajd" at bounding box center [1139, 451] width 13 height 14
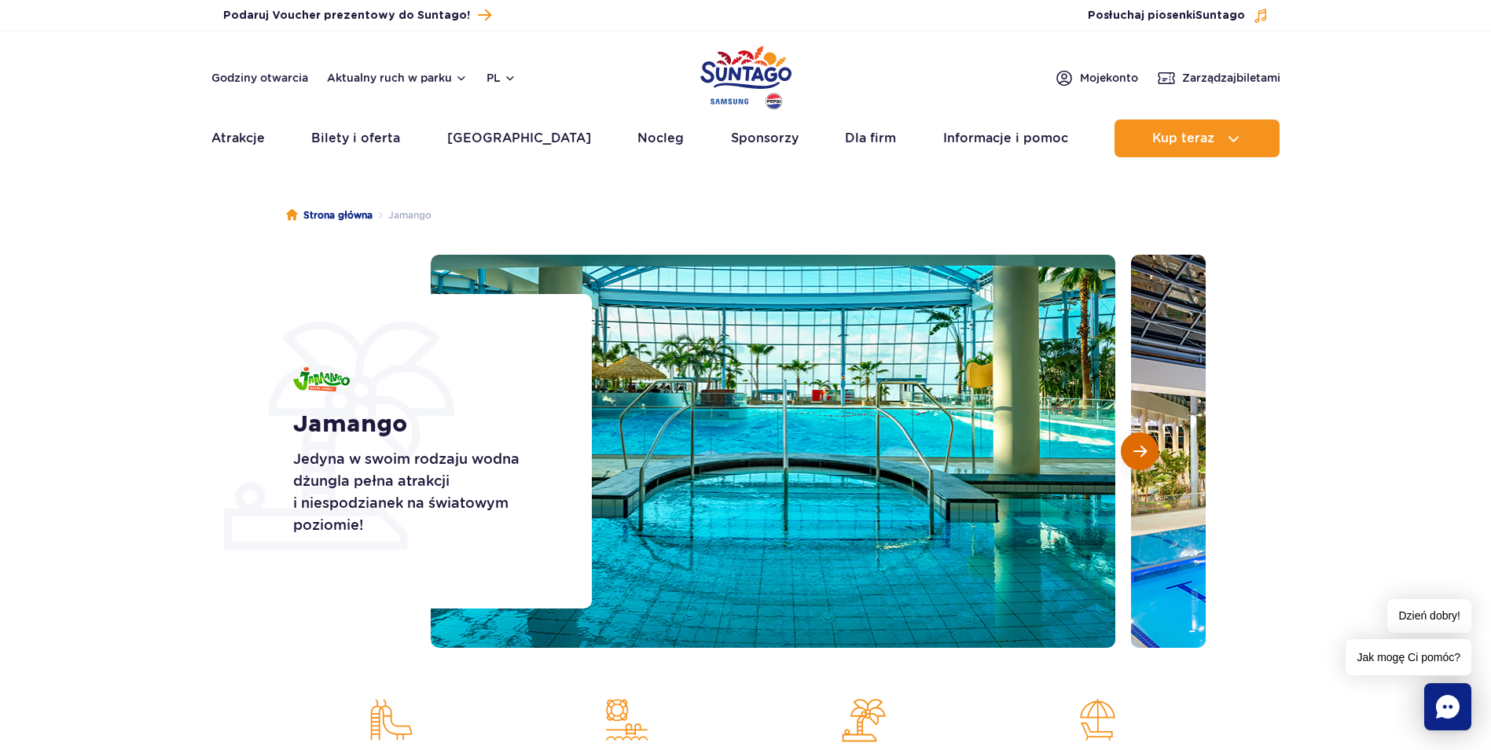
click at [1143, 457] on span "Następny slajd" at bounding box center [1139, 451] width 13 height 14
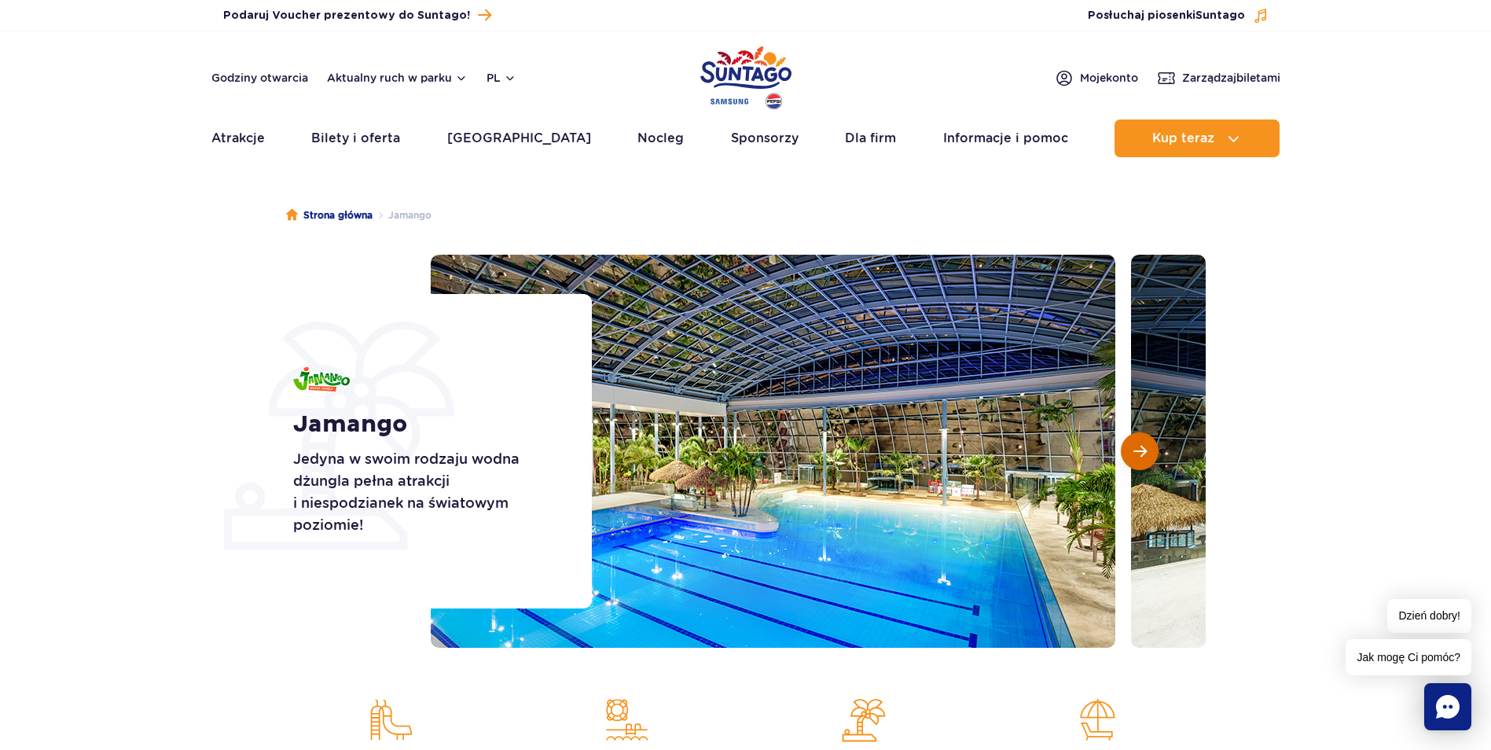
click at [1143, 457] on span "Następny slajd" at bounding box center [1139, 451] width 13 height 14
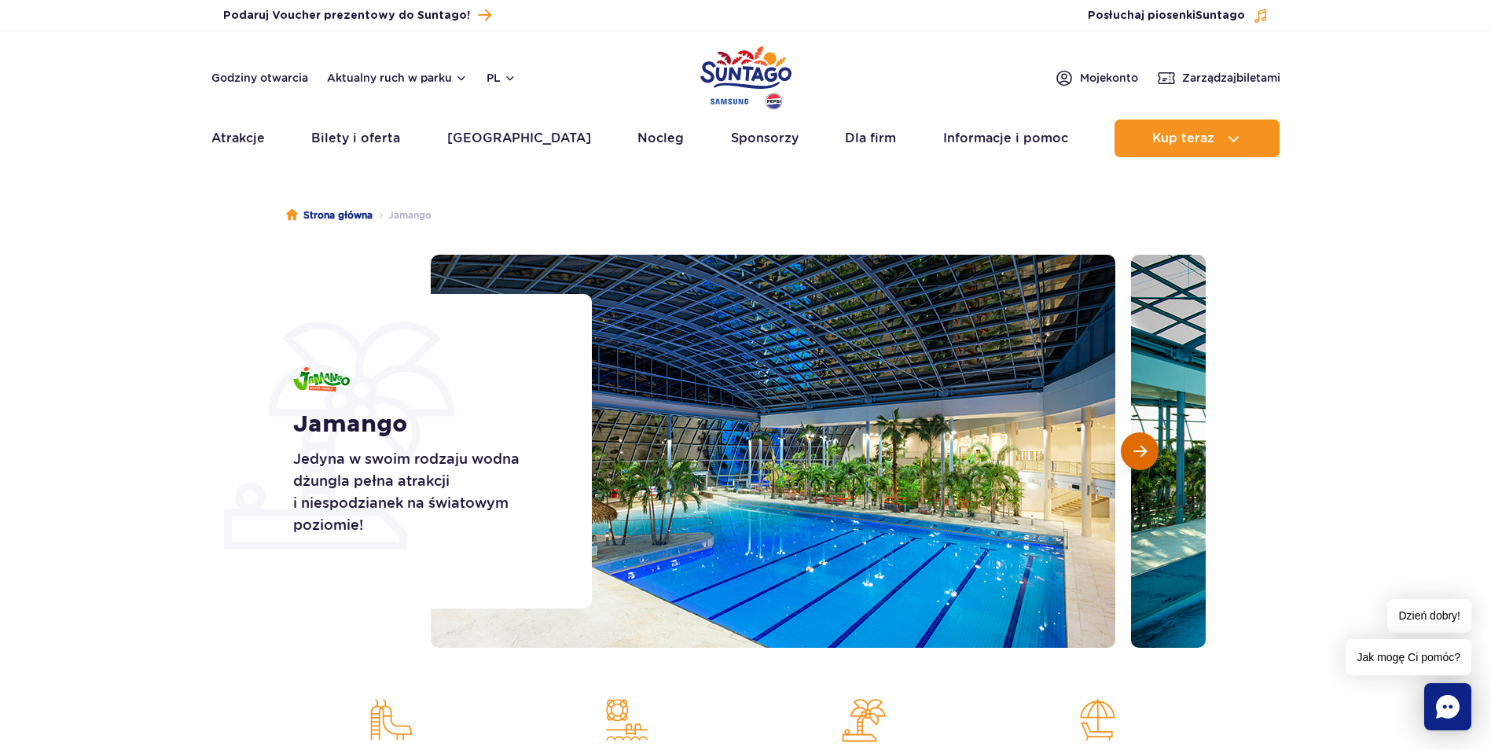
click at [1143, 457] on span "Następny slajd" at bounding box center [1139, 451] width 13 height 14
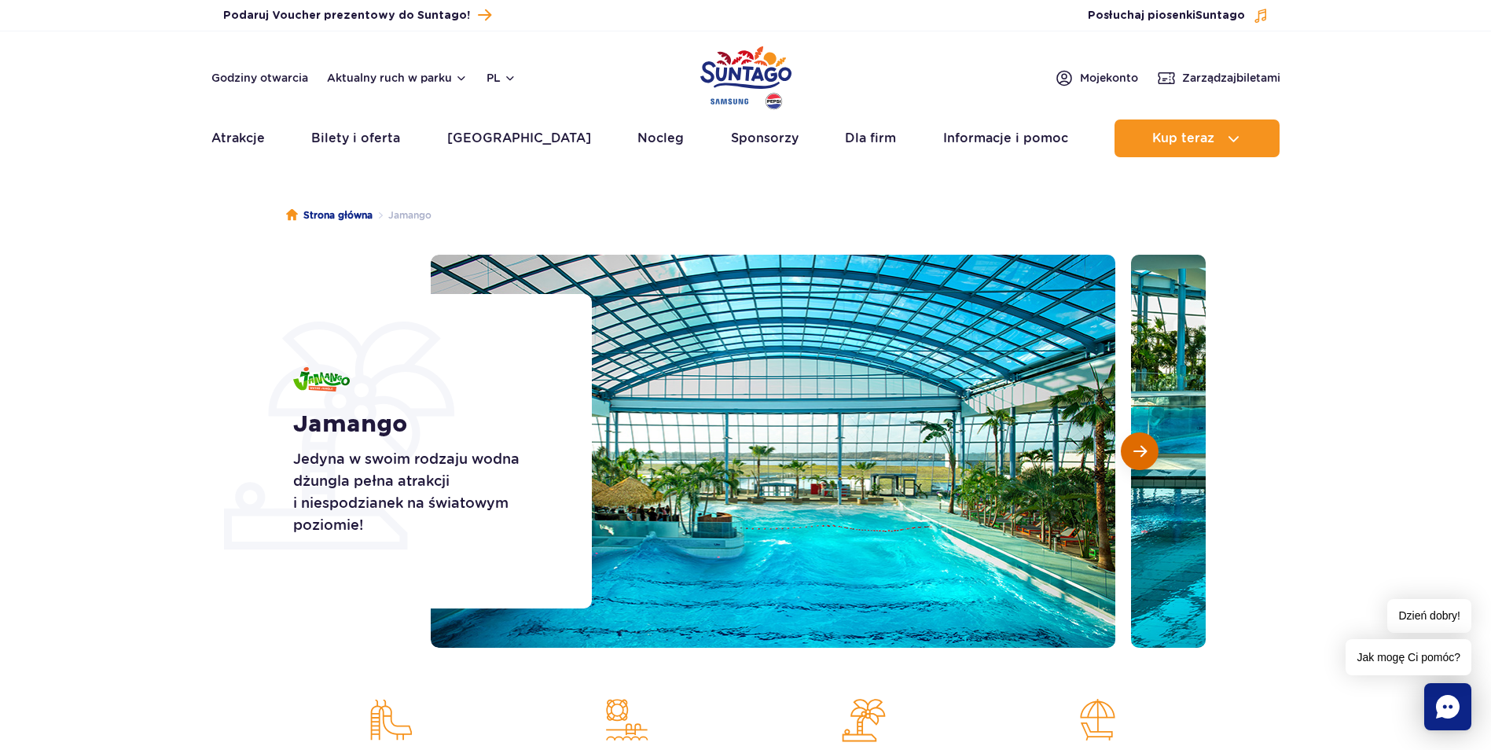
click at [1143, 457] on span "Następny slajd" at bounding box center [1139, 451] width 13 height 14
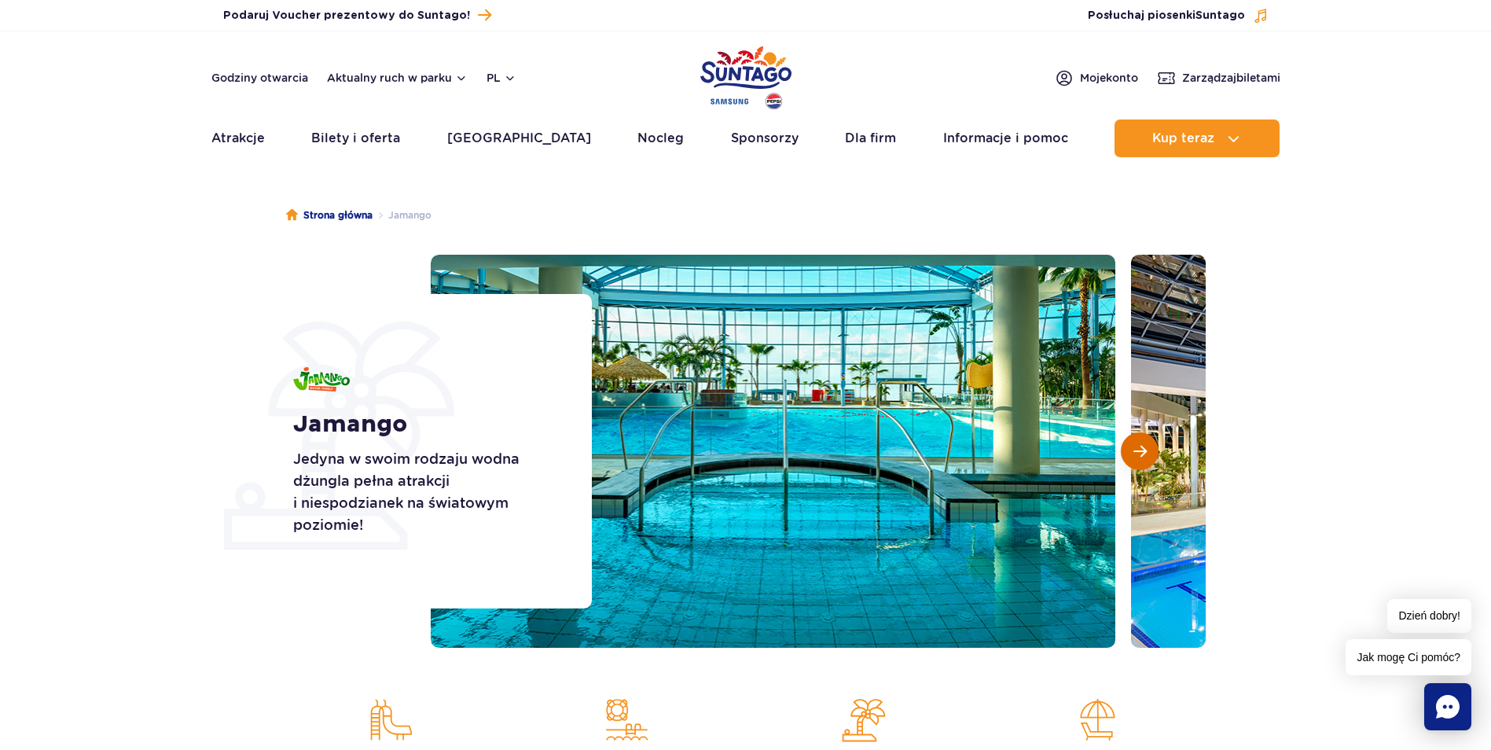
click at [1143, 457] on span "Następny slajd" at bounding box center [1139, 451] width 13 height 14
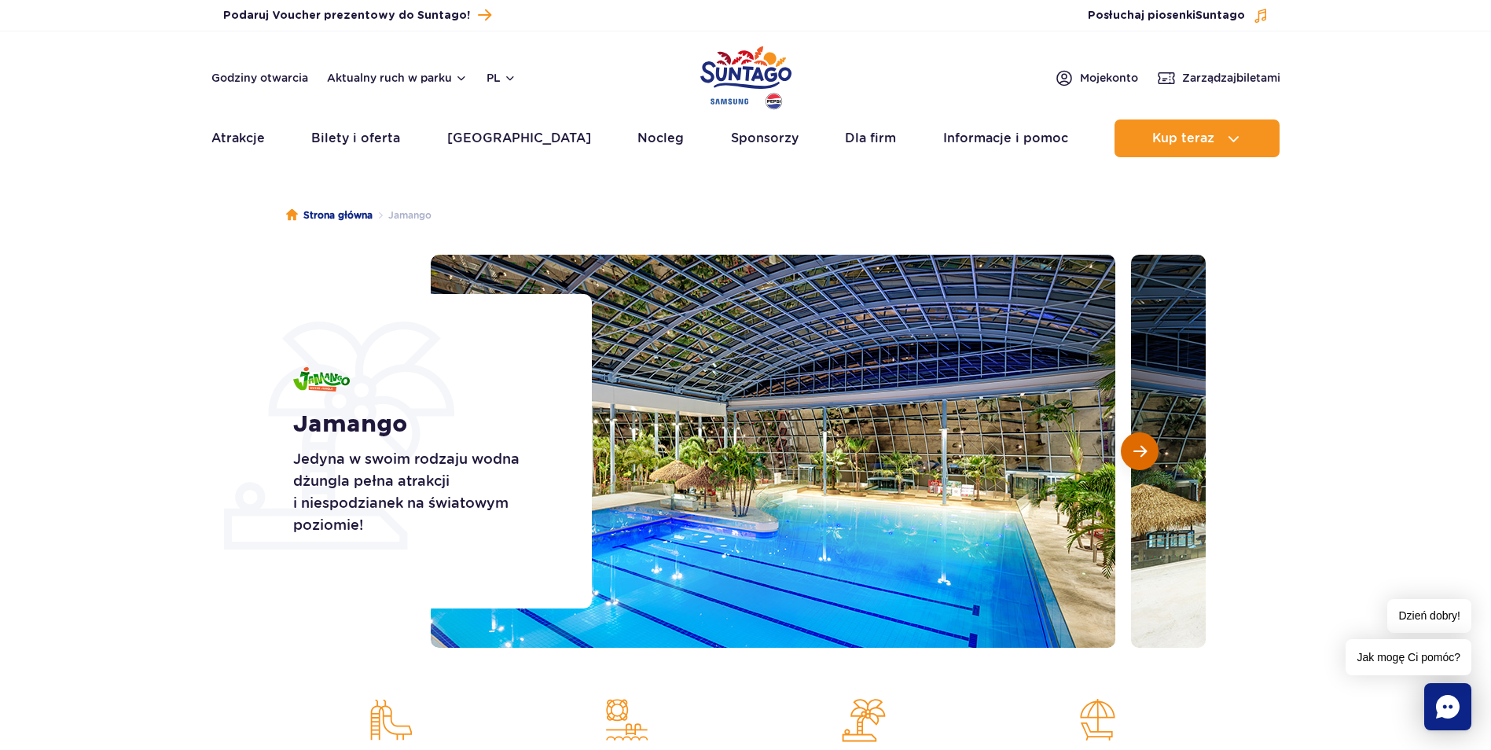
click at [1143, 457] on span "Następny slajd" at bounding box center [1139, 451] width 13 height 14
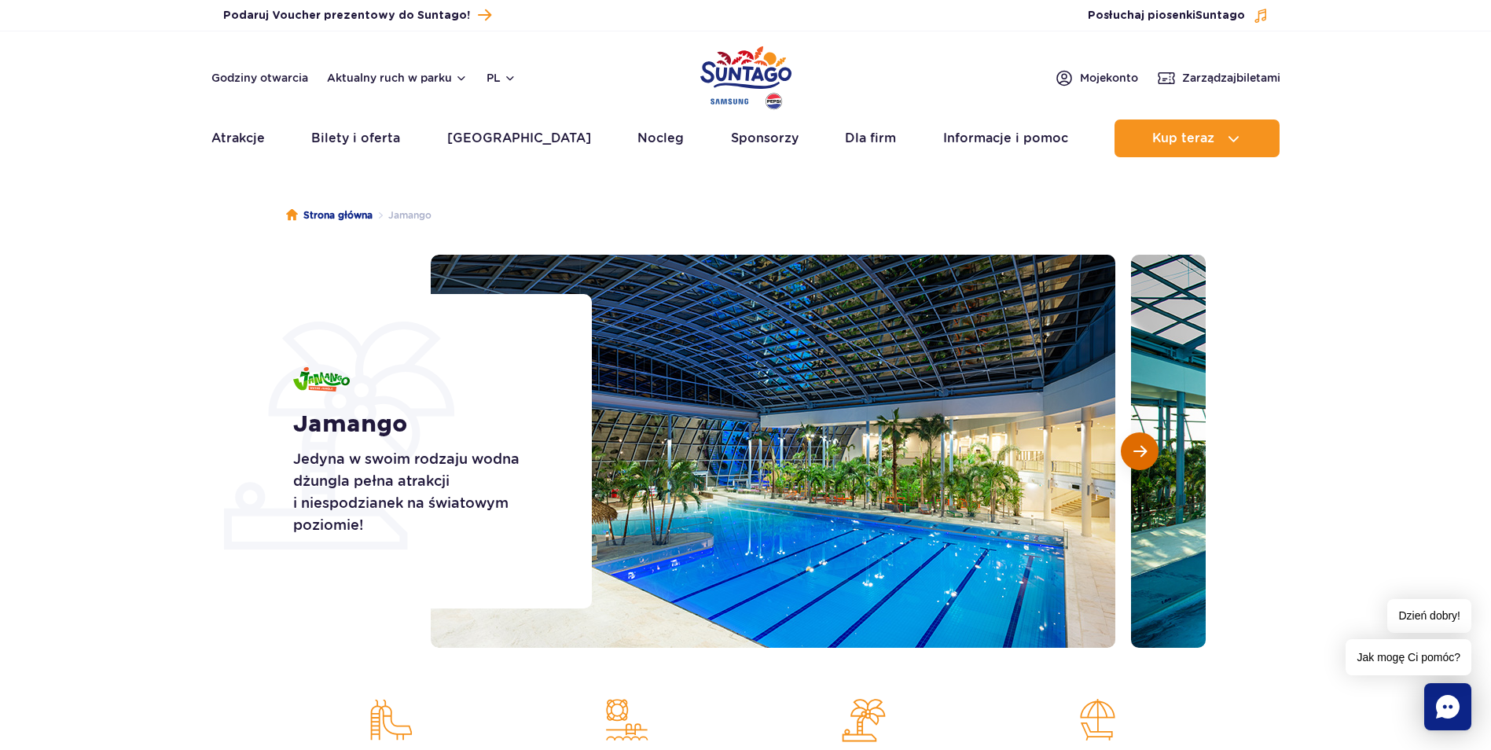
click at [1143, 457] on span "Następny slajd" at bounding box center [1139, 451] width 13 height 14
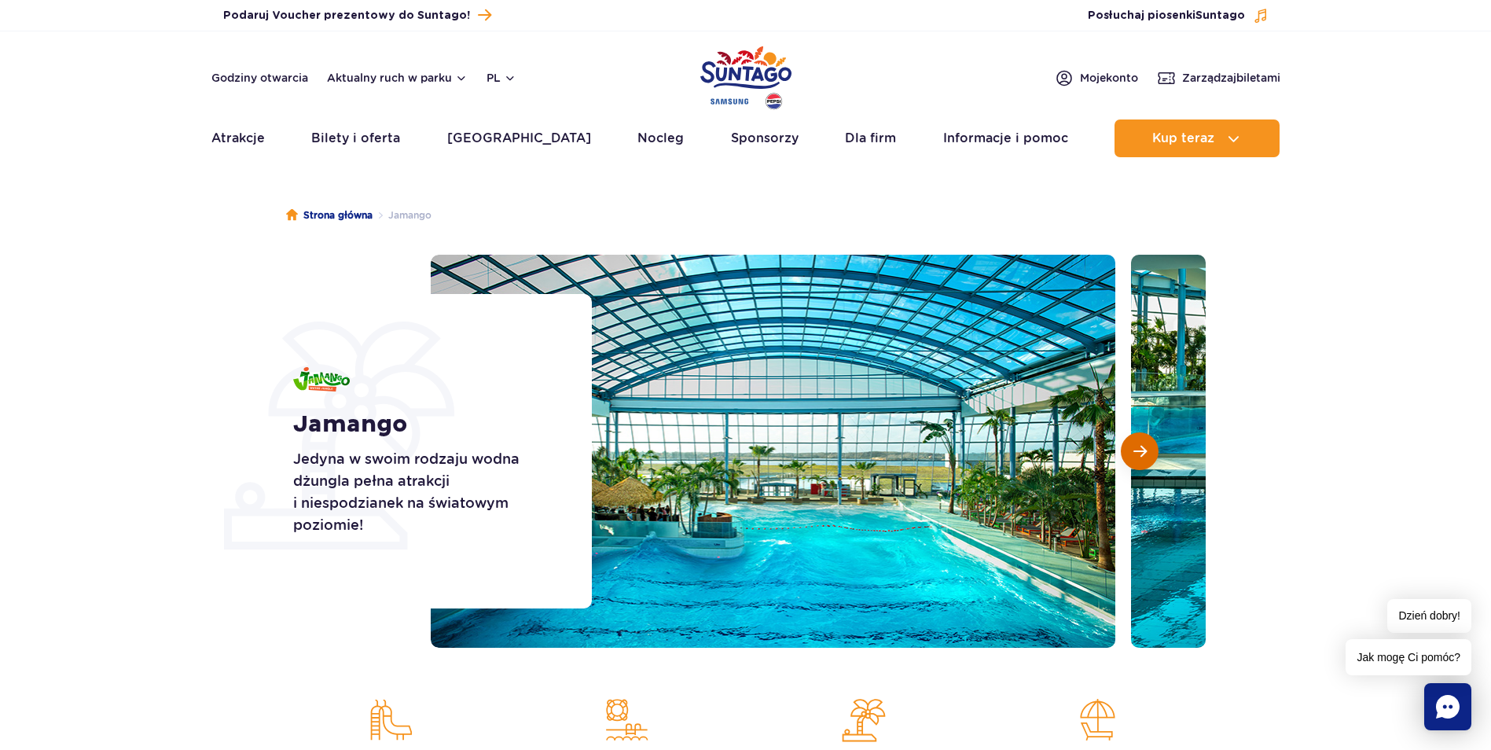
click at [1143, 457] on span "Następny slajd" at bounding box center [1139, 451] width 13 height 14
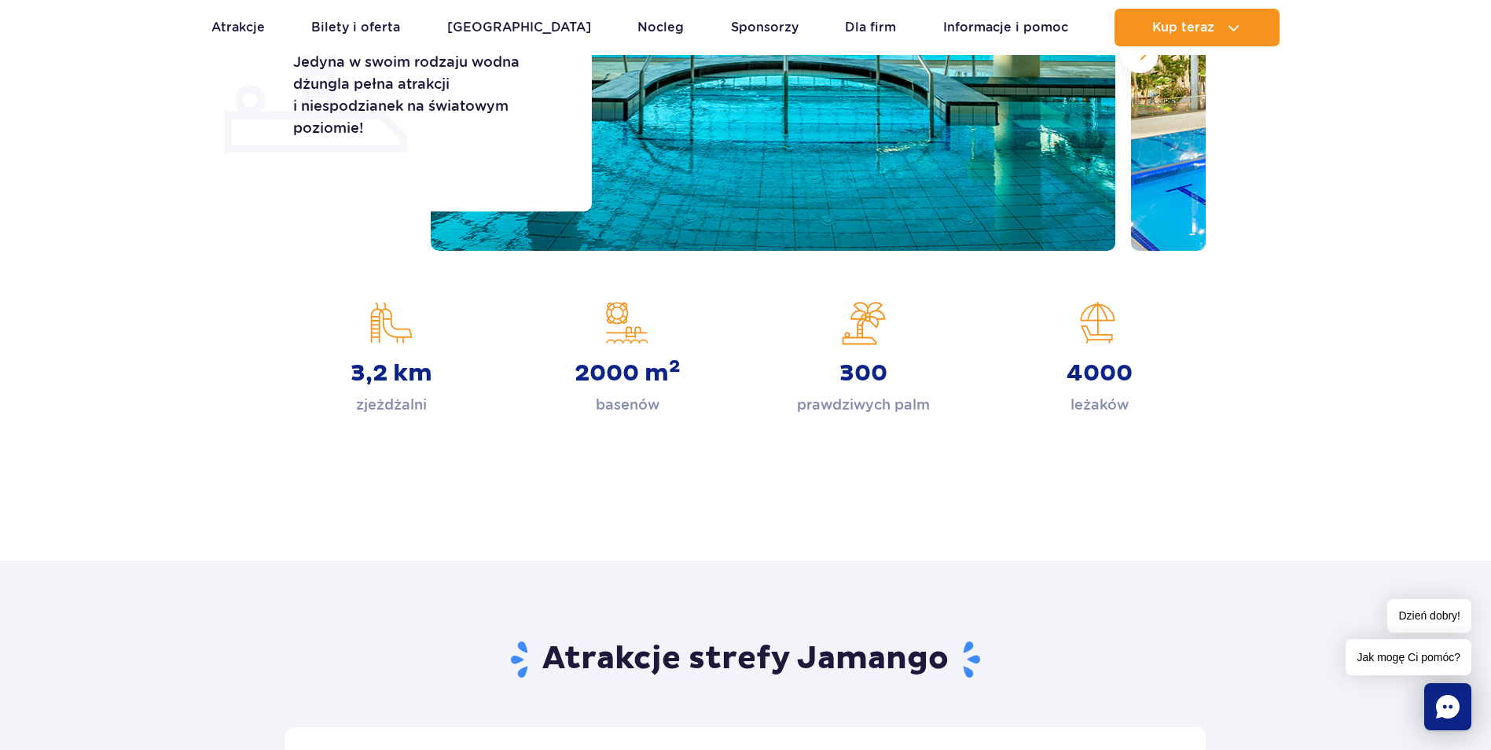
scroll to position [393, 0]
